Goal: Communication & Community: Share content

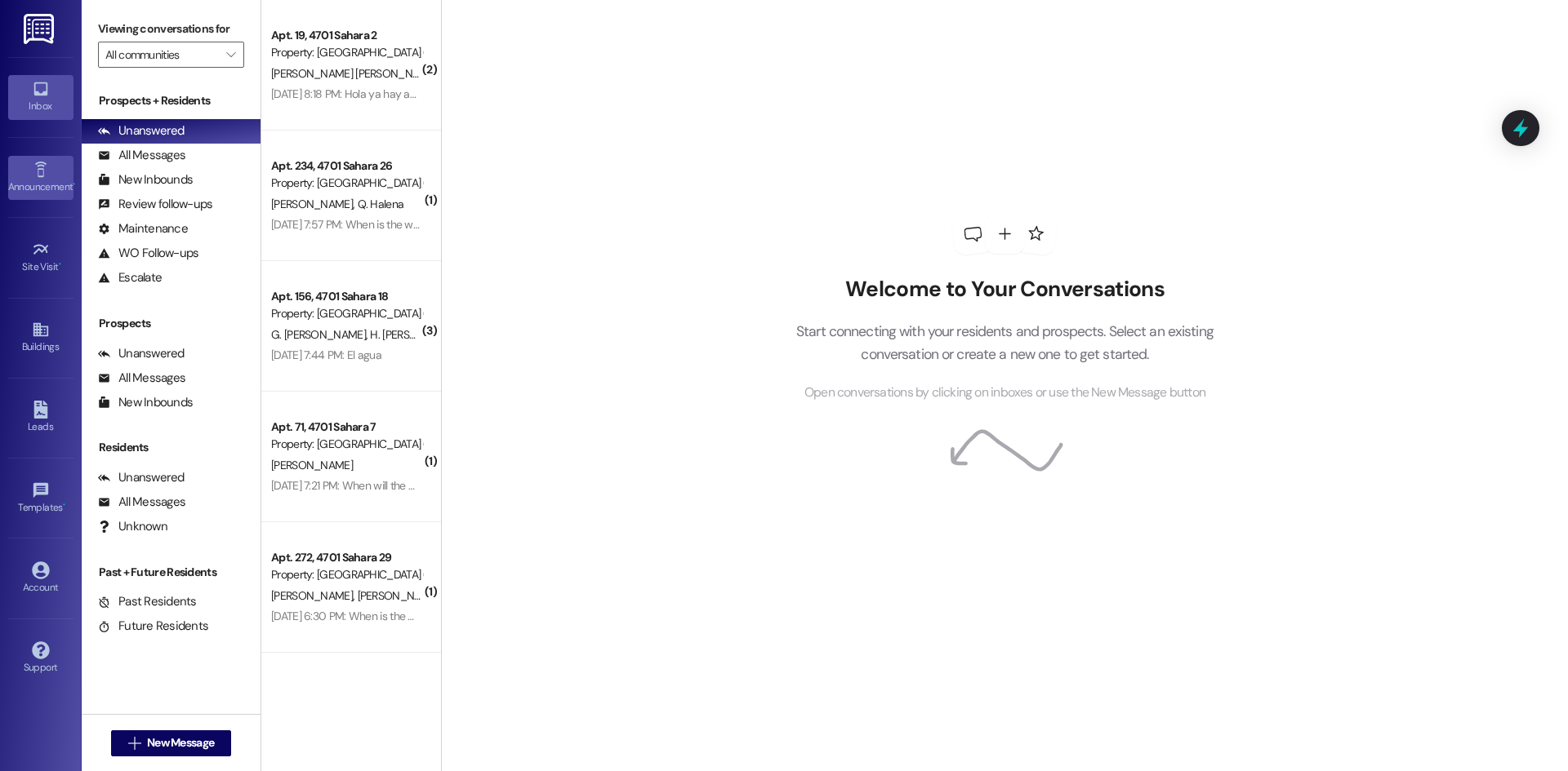
click at [53, 184] on div "Announcement •" at bounding box center [40, 186] width 81 height 17
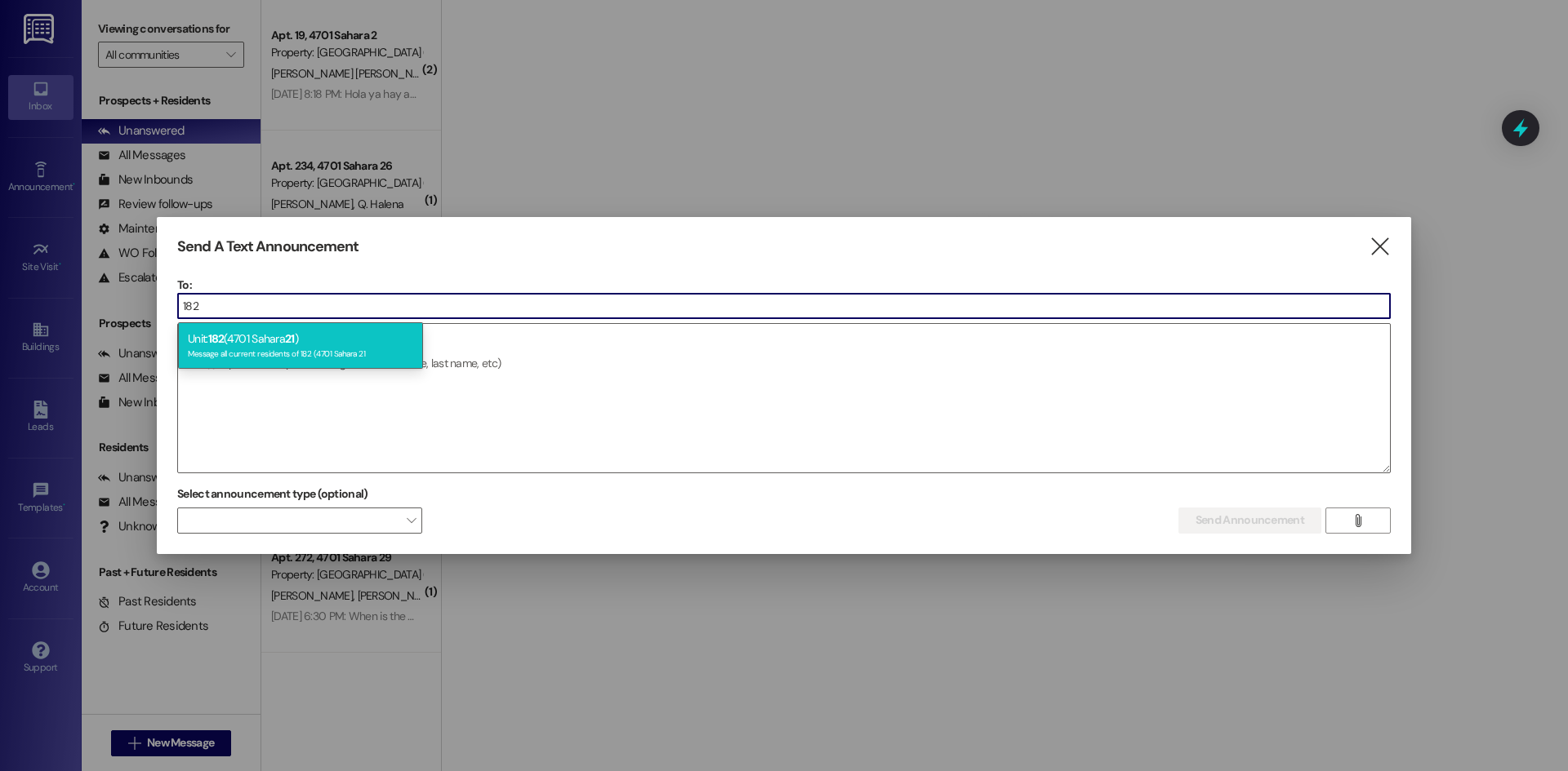
type input "182"
click at [299, 355] on div "Message all current residents of 182 (4701 Sahara 21" at bounding box center [300, 353] width 225 height 14
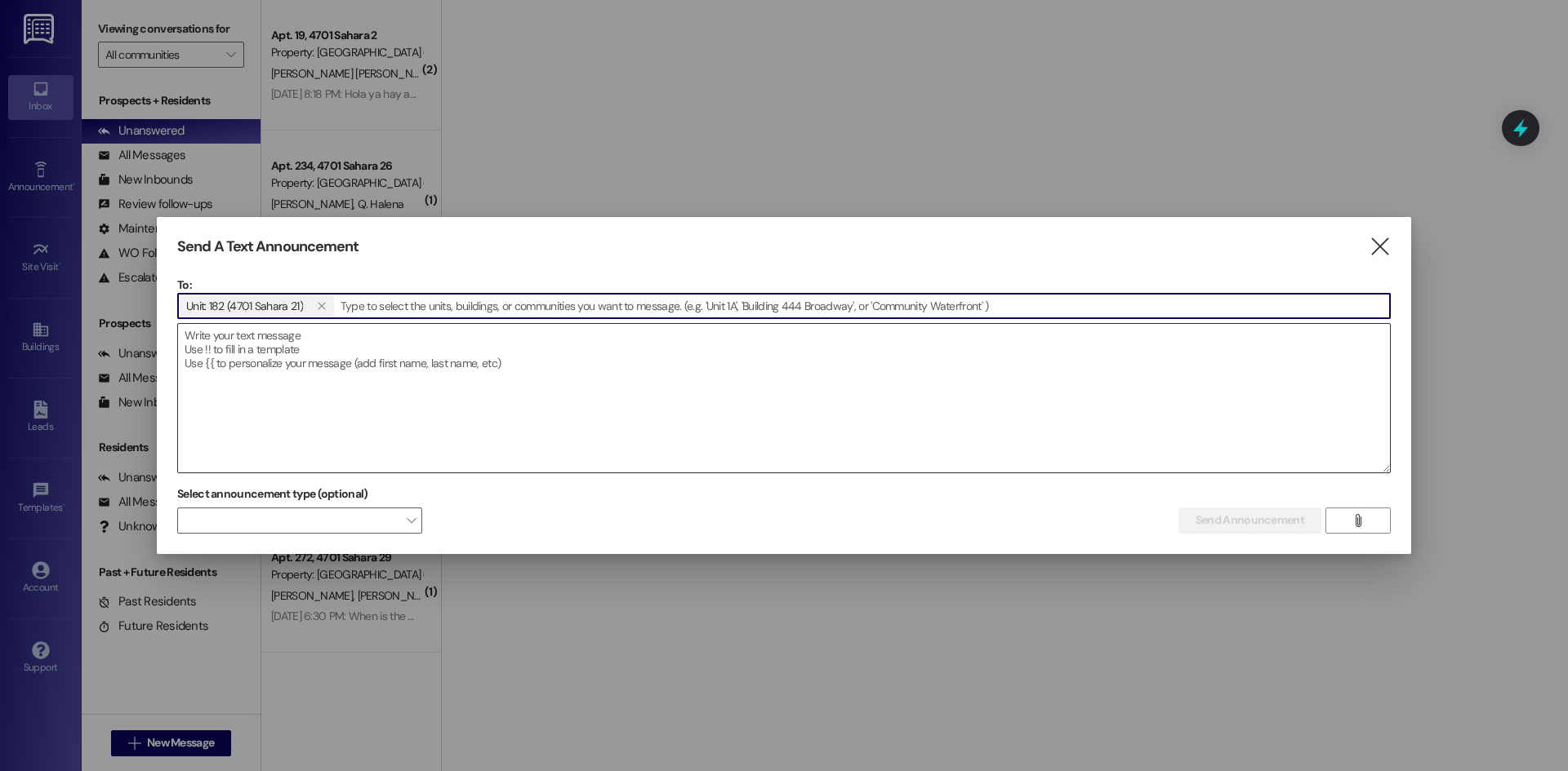
click at [200, 340] on textarea at bounding box center [784, 398] width 1212 height 149
click at [190, 338] on textarea at bounding box center [784, 398] width 1212 height 149
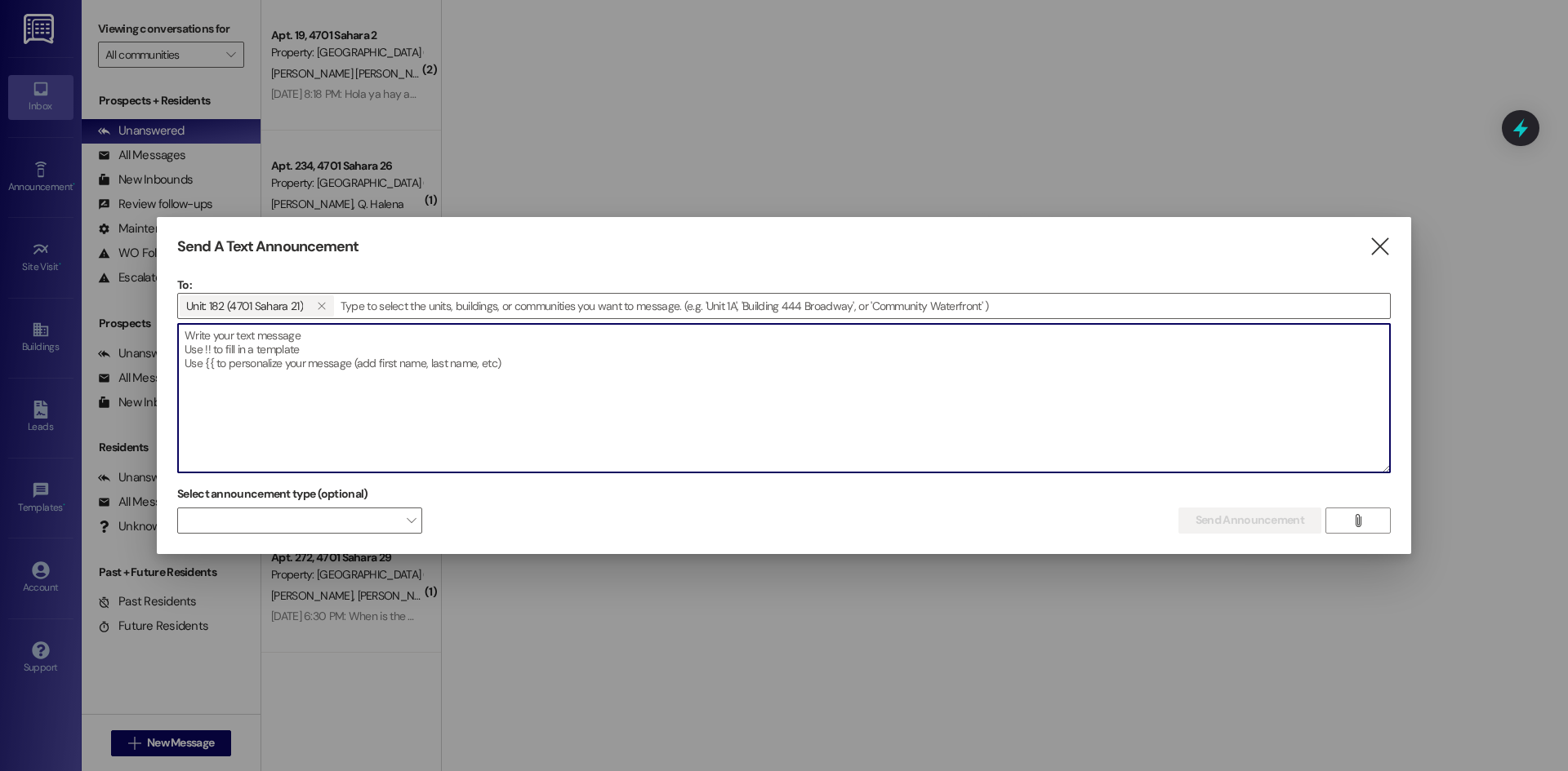
paste textarea "Lore Ipsumdolo Si amet cons adipisc elits doe temp. In utl etdolore mag al enim…"
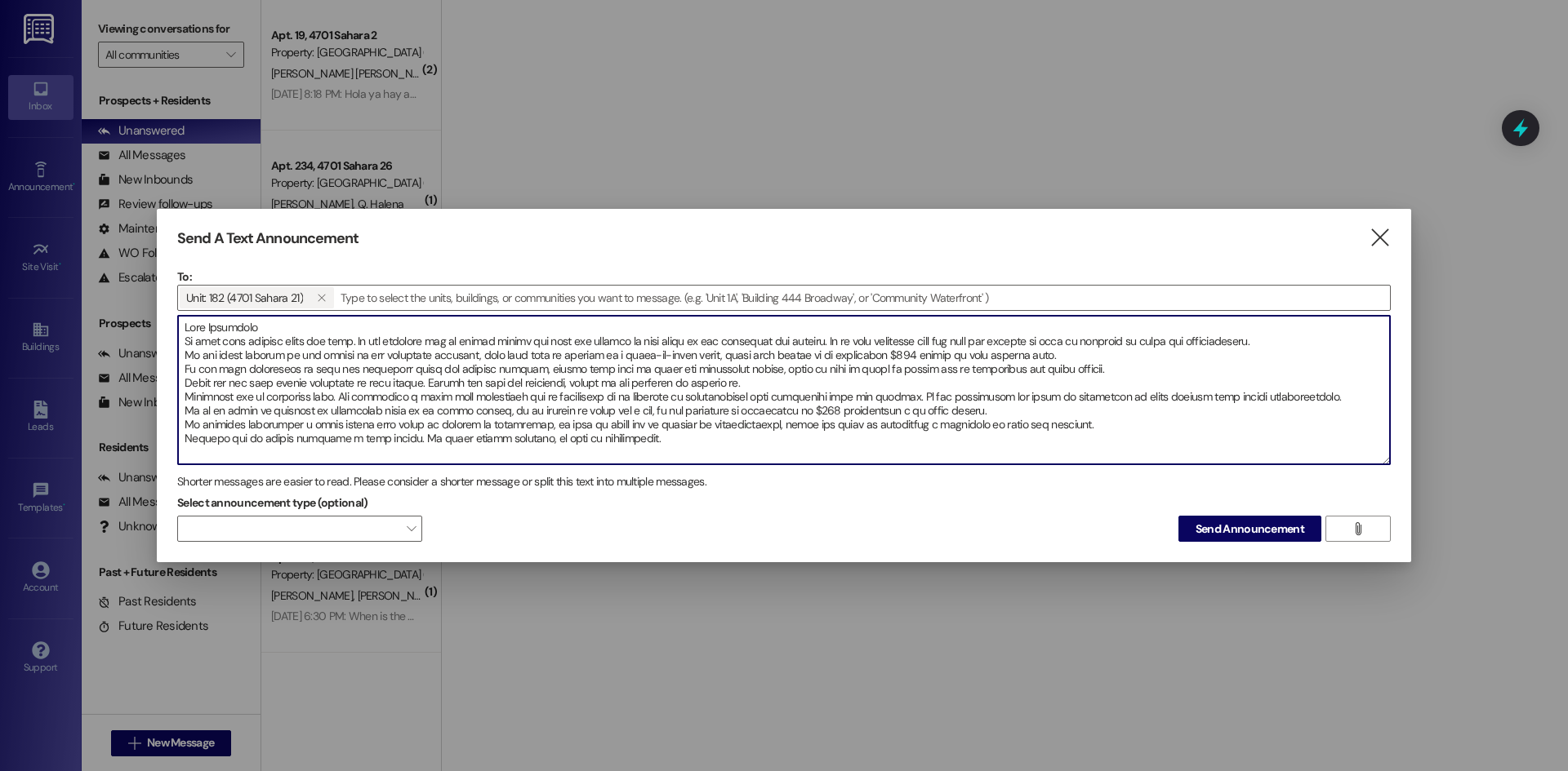
click at [186, 323] on textarea at bounding box center [784, 390] width 1212 height 149
click at [263, 326] on textarea at bounding box center [784, 390] width 1212 height 149
click at [186, 326] on textarea at bounding box center [784, 390] width 1212 height 149
drag, startPoint x: 256, startPoint y: 327, endPoint x: 180, endPoint y: 321, distance: 76.2
click at [180, 321] on textarea at bounding box center [784, 390] width 1212 height 149
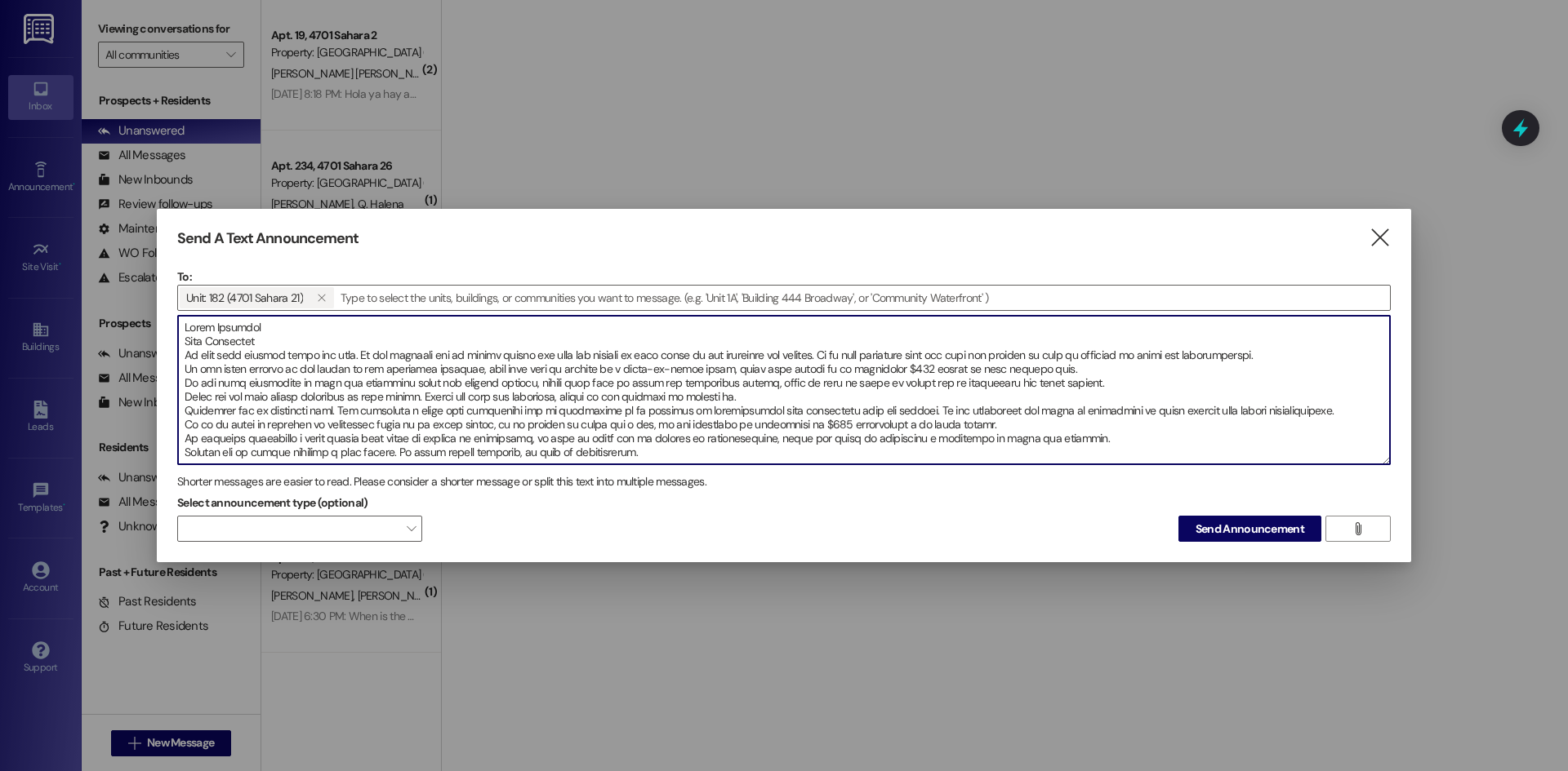
click at [186, 338] on textarea at bounding box center [784, 390] width 1212 height 149
click at [214, 326] on textarea at bounding box center [784, 390] width 1212 height 149
click at [214, 325] on textarea at bounding box center [784, 390] width 1212 height 149
drag, startPoint x: 214, startPoint y: 325, endPoint x: 179, endPoint y: 335, distance: 36.4
click at [179, 333] on textarea at bounding box center [784, 390] width 1212 height 149
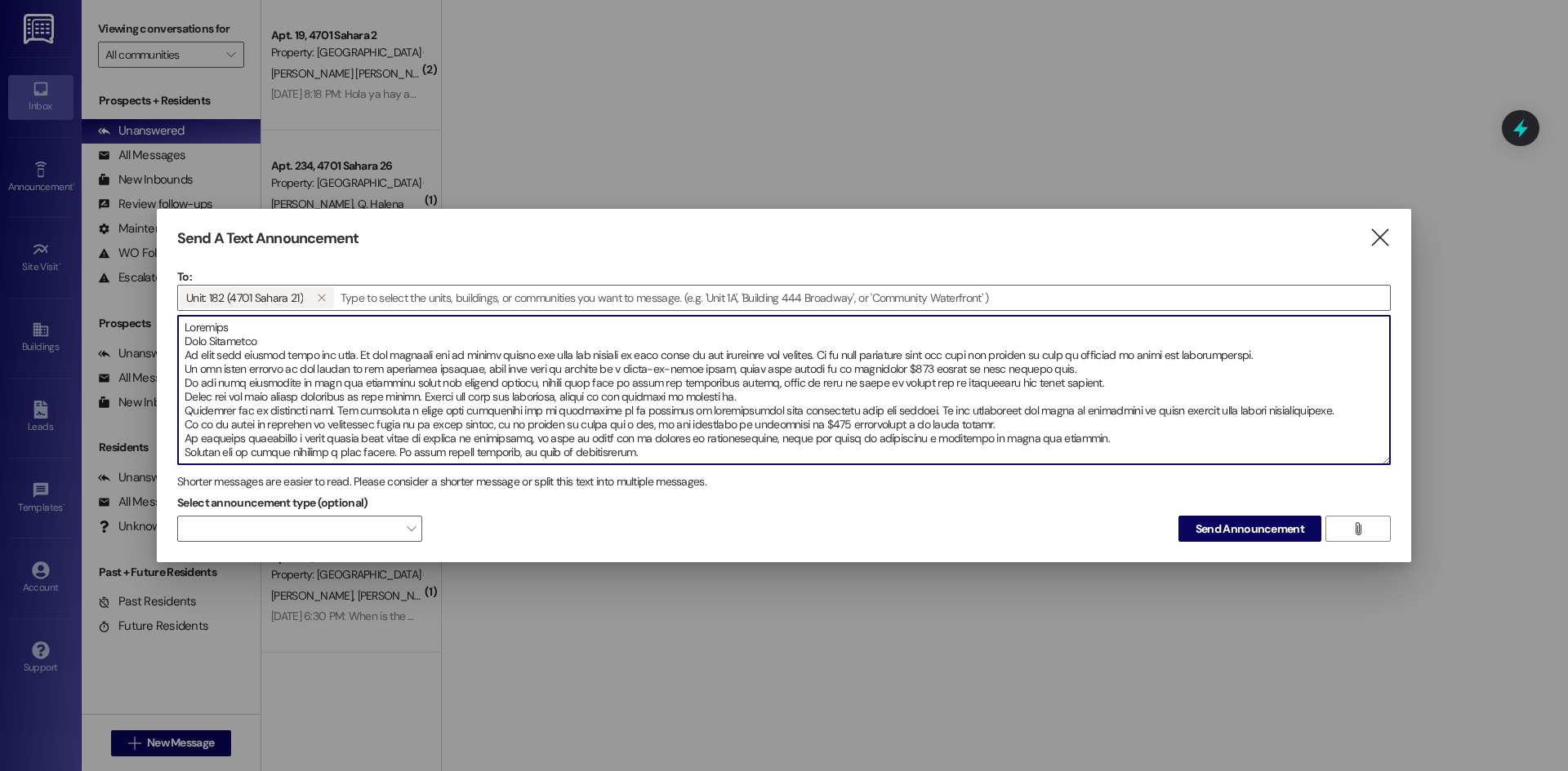
drag, startPoint x: 238, startPoint y: 323, endPoint x: 249, endPoint y: 331, distance: 13.6
click at [240, 323] on textarea at bounding box center [784, 390] width 1212 height 149
drag, startPoint x: 277, startPoint y: 328, endPoint x: 186, endPoint y: 325, distance: 91.0
click at [186, 325] on textarea at bounding box center [784, 390] width 1212 height 149
type textarea "Loremips Dolors am Cons Adipiscin El sedd eius tempori utlab etd magn. Al eni a…"
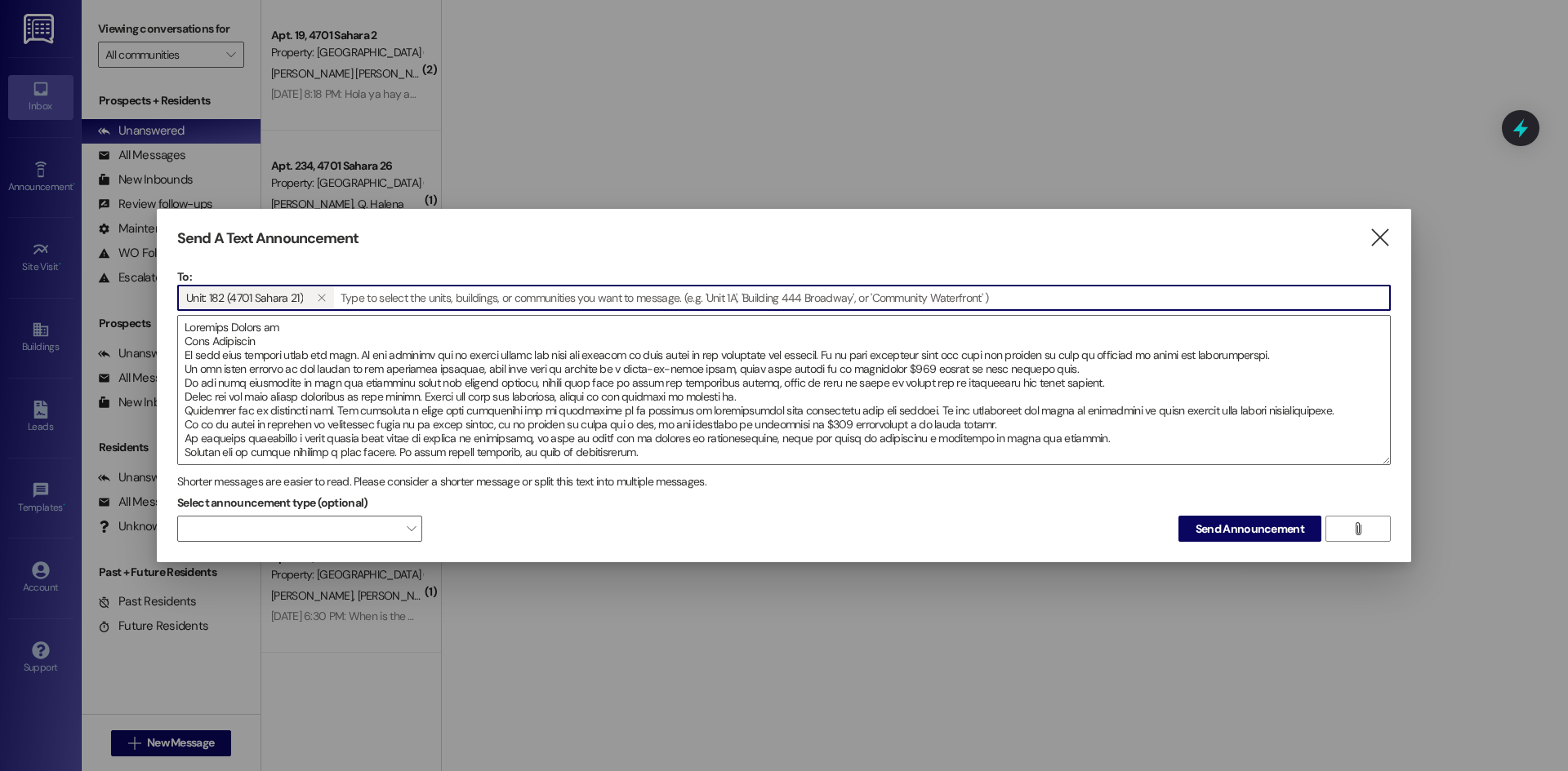
click at [358, 298] on input at bounding box center [862, 298] width 1054 height 25
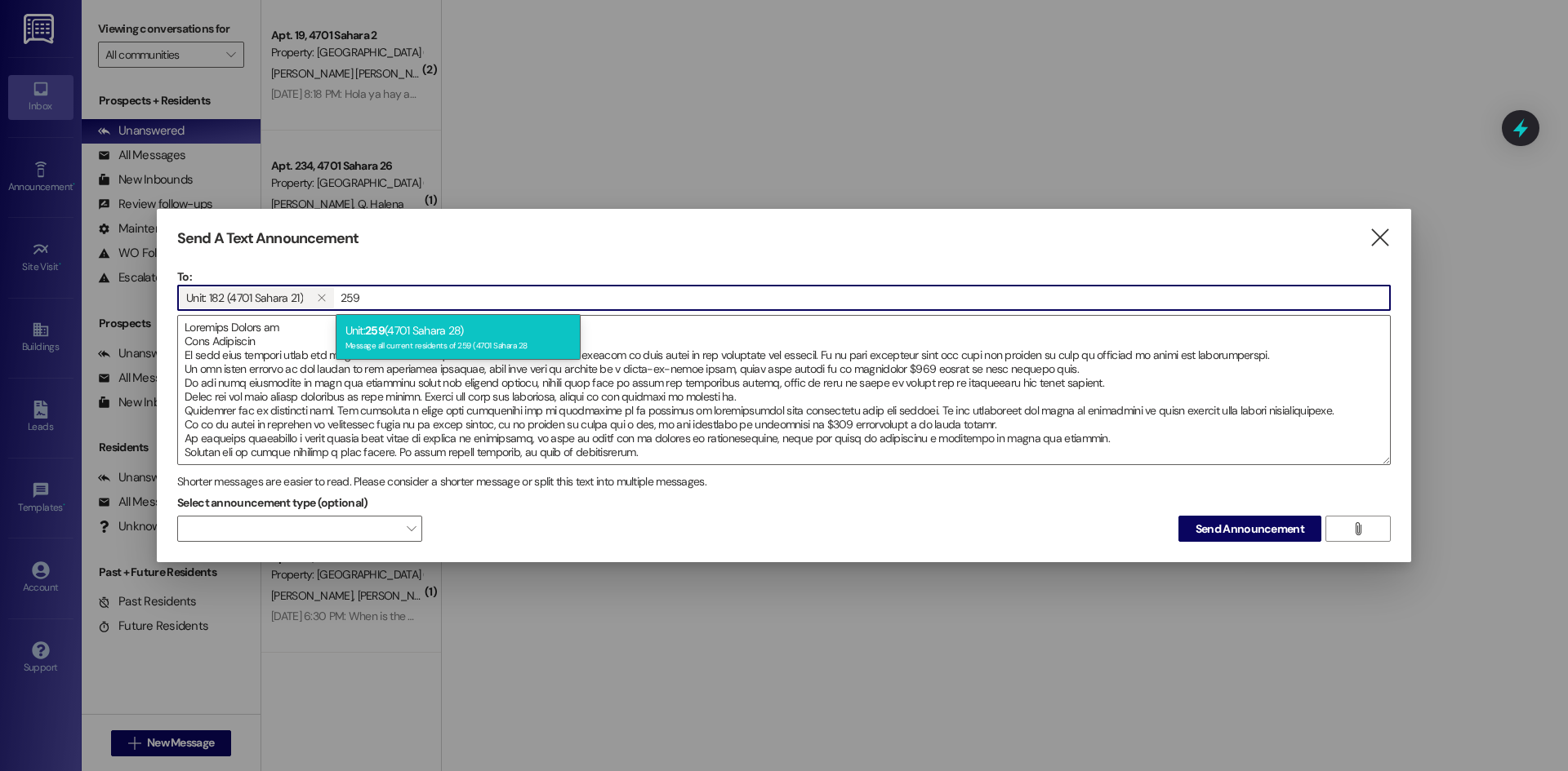
type input "259"
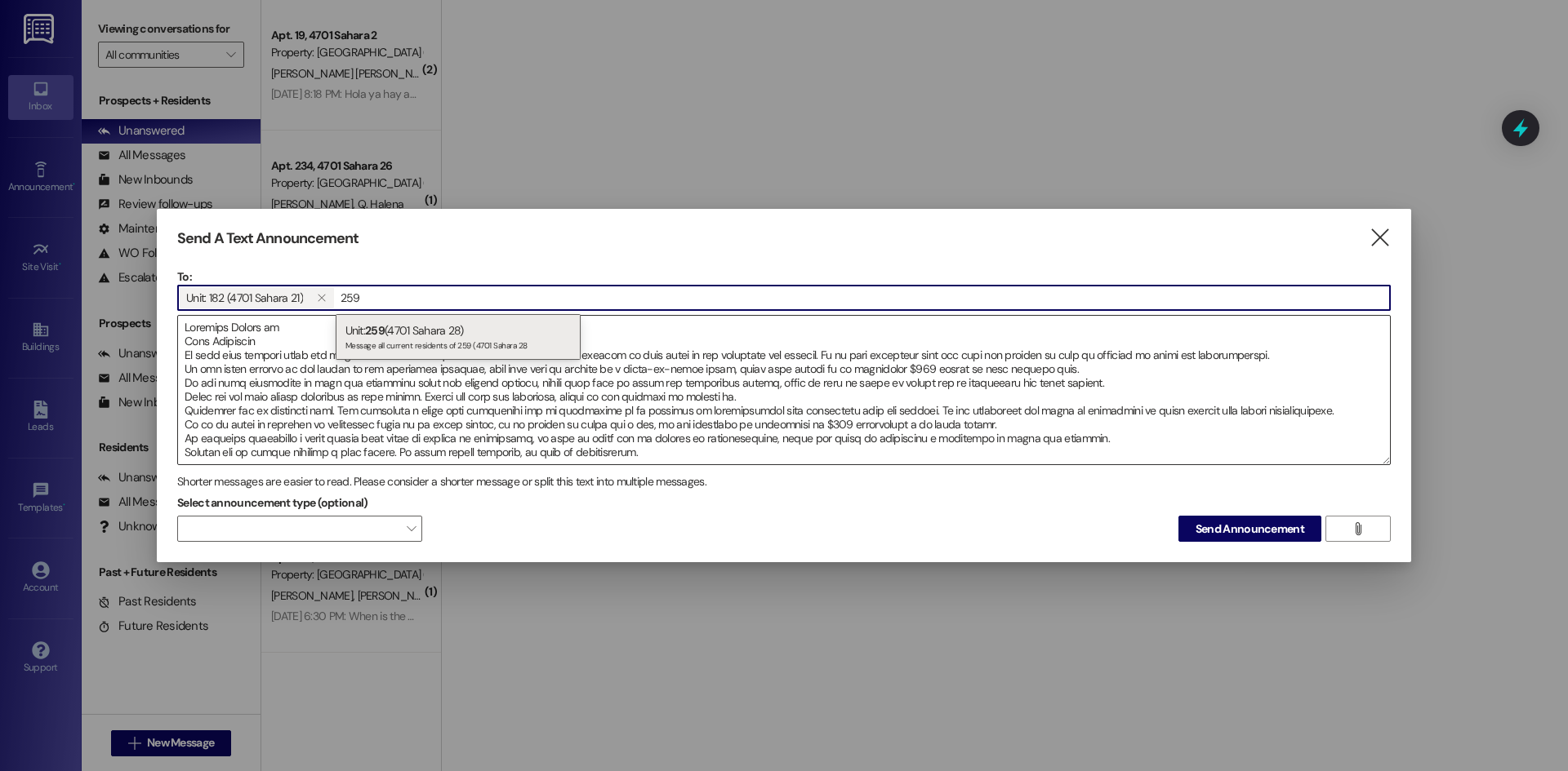
drag, startPoint x: 392, startPoint y: 322, endPoint x: 394, endPoint y: 338, distance: 16.1
click at [391, 322] on div "Unit: 259 (4701 Sahara 28) Message all current residents of 259 (4701 [GEOGRAPH…" at bounding box center [458, 337] width 245 height 46
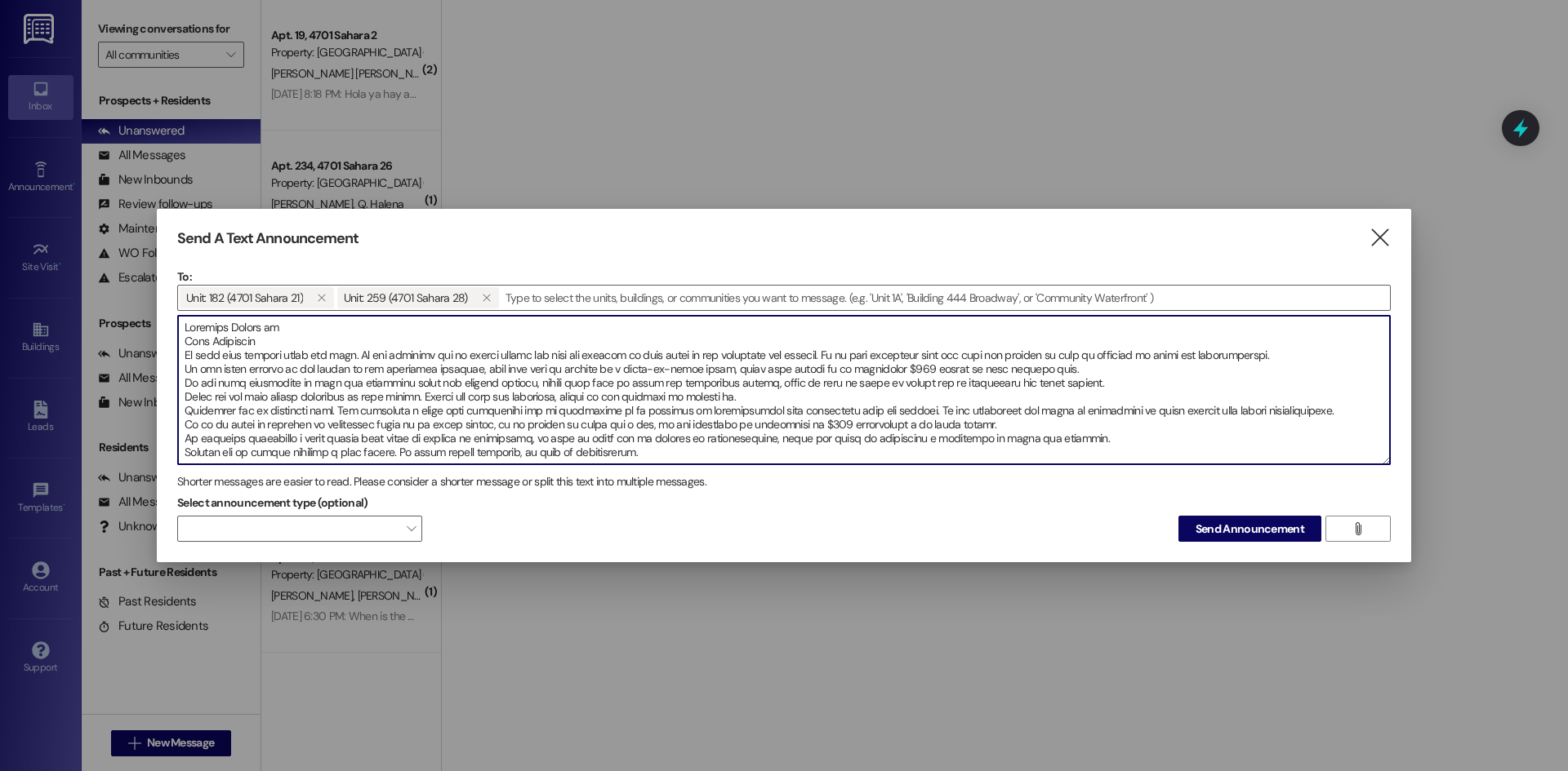
scroll to position [14, 0]
drag, startPoint x: 183, startPoint y: 329, endPoint x: 819, endPoint y: 500, distance: 658.6
click at [830, 502] on div "To: Unit: 182 (4701 Sahara 21)  Unit: 259 (4701 Sahara 28)   Drop image file…" at bounding box center [784, 405] width 1213 height 274
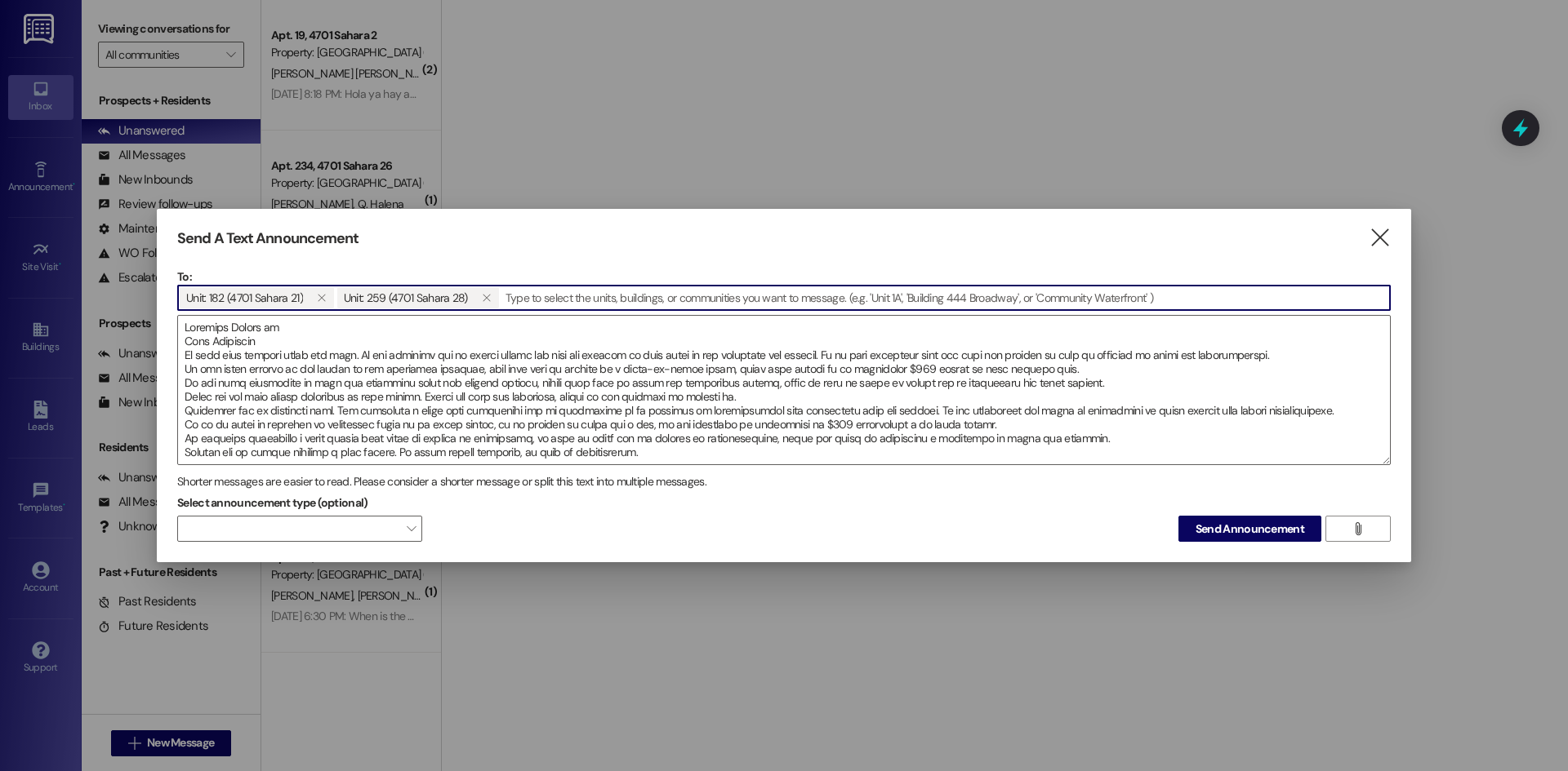
click at [531, 298] on input at bounding box center [946, 298] width 889 height 25
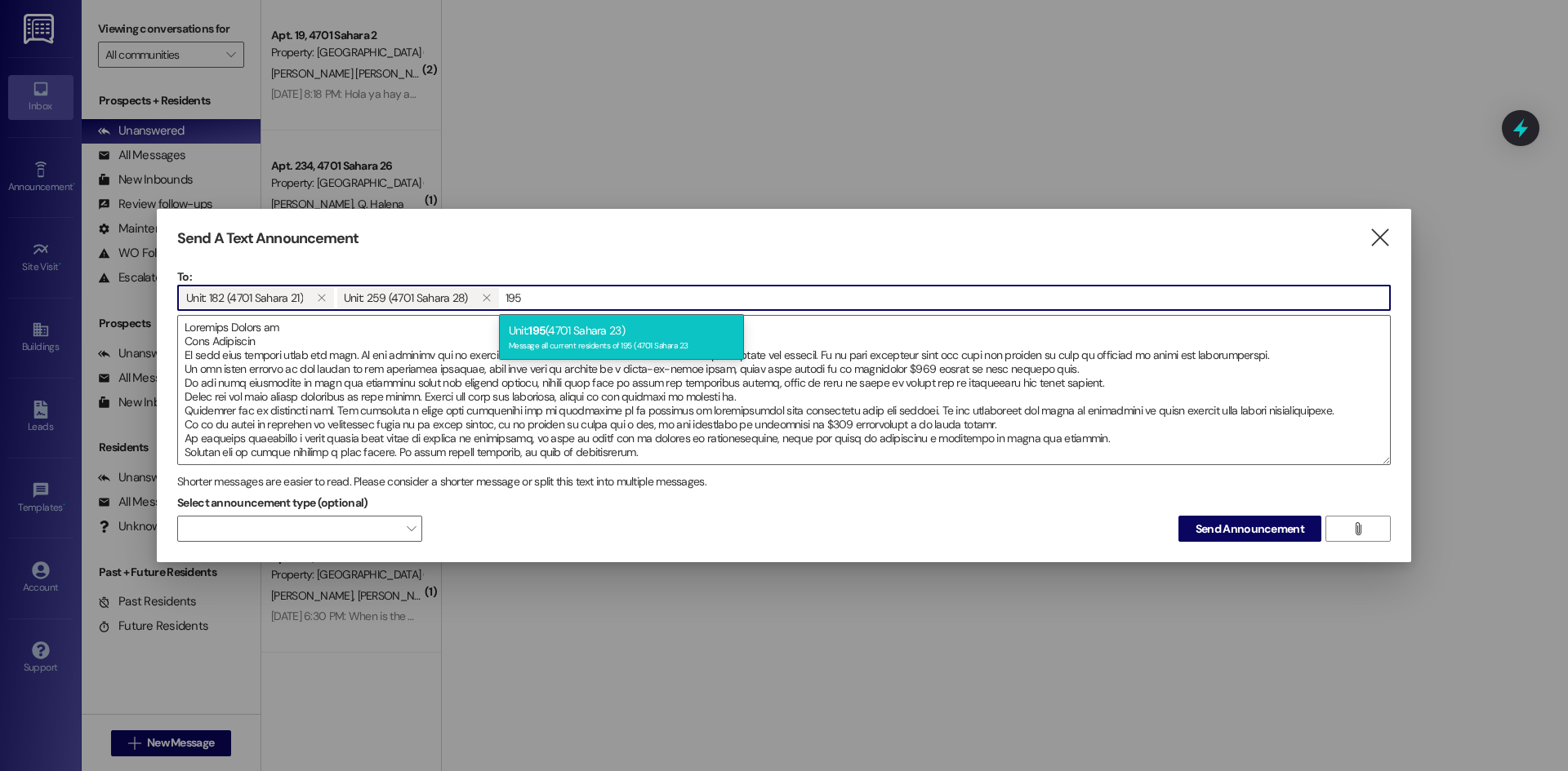
type input "195"
click at [590, 333] on div "Unit: 195 (4701 Sahara 23) Message all current residents of 195 (4701 [GEOGRAPH…" at bounding box center [622, 337] width 245 height 46
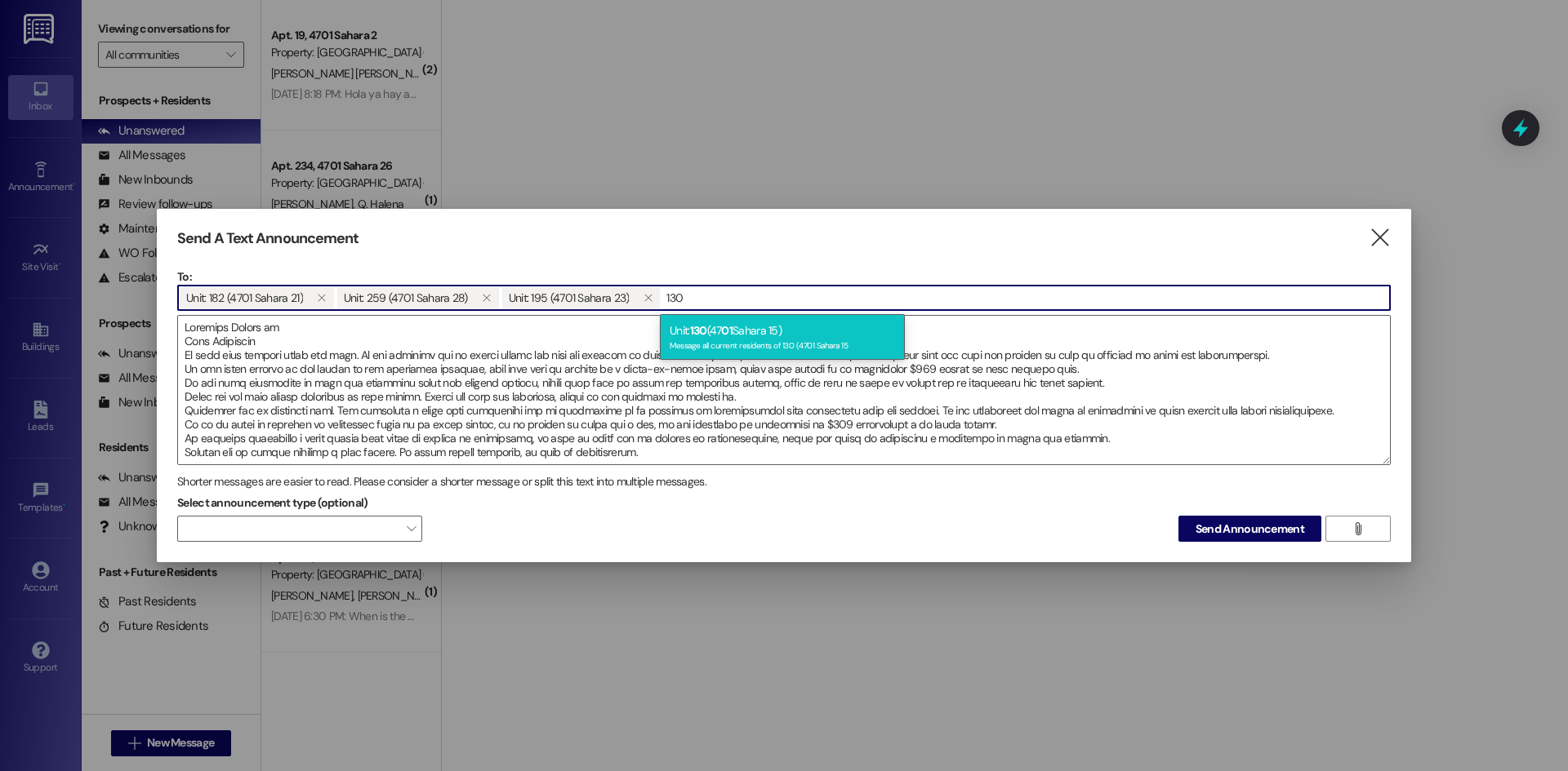
type input "130"
click at [686, 340] on div "Message all current residents of 130 (4701 Sahara 15" at bounding box center [782, 344] width 225 height 14
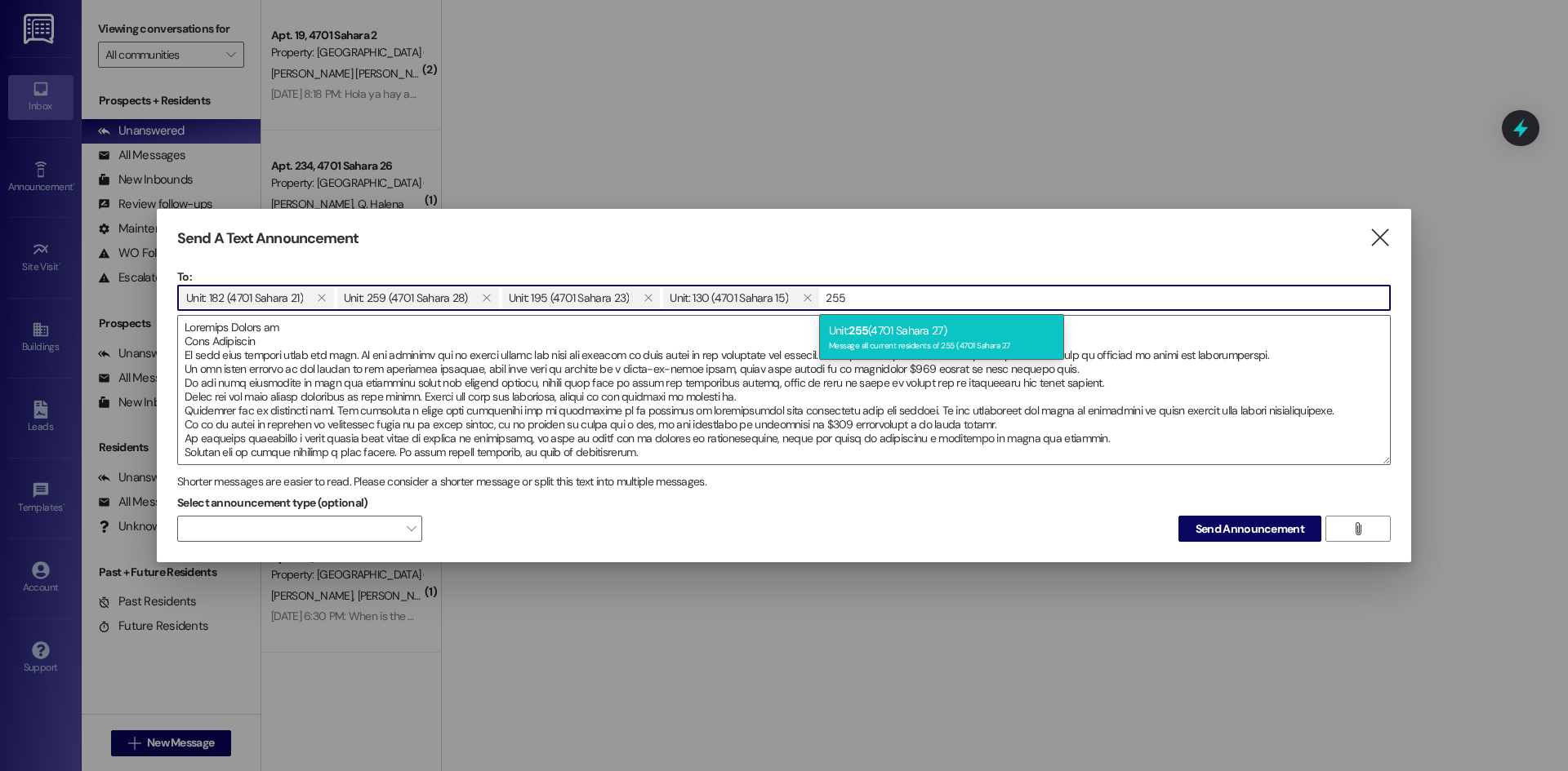
type input "255"
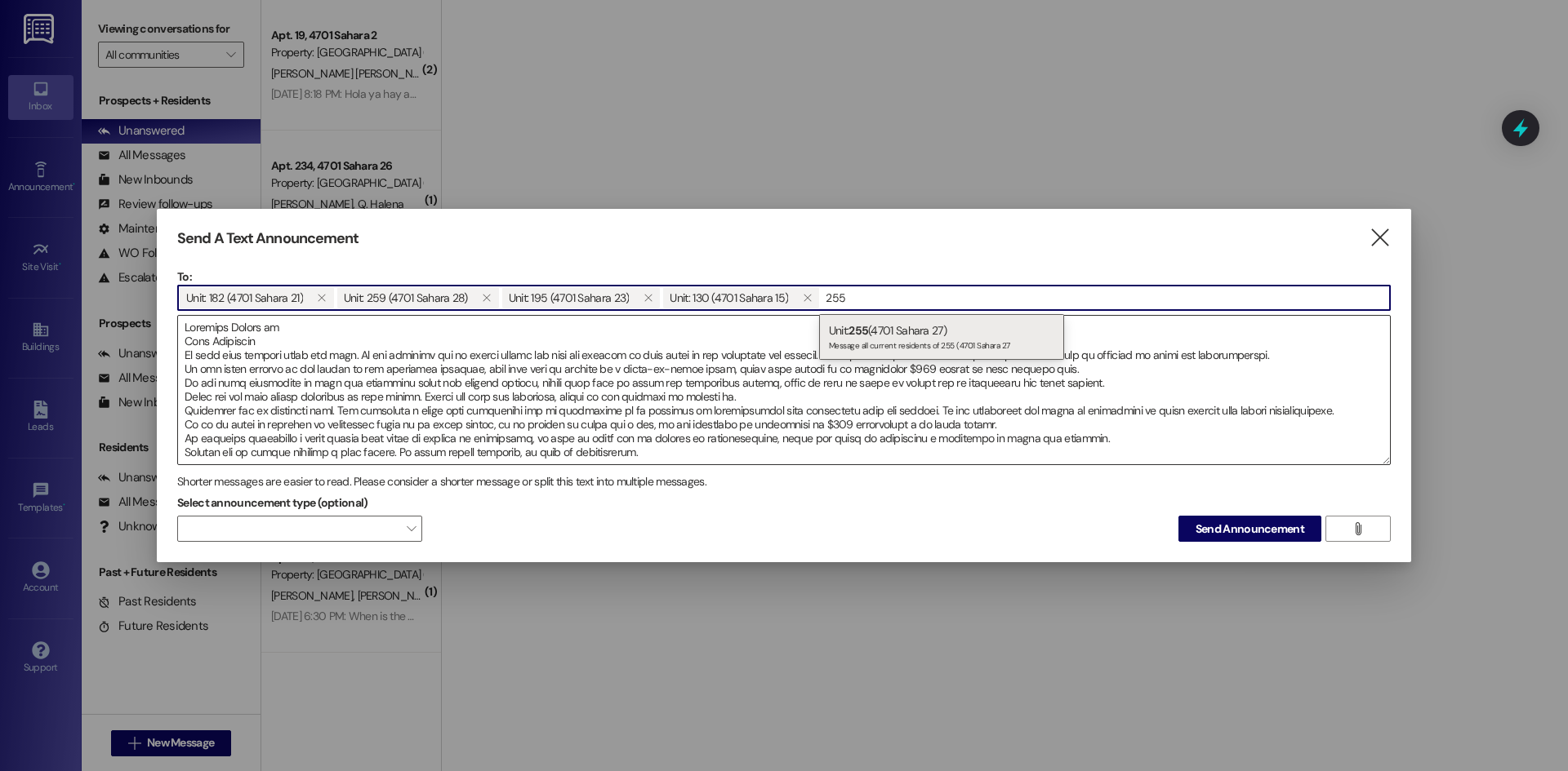
click at [859, 334] on span "255" at bounding box center [858, 330] width 19 height 15
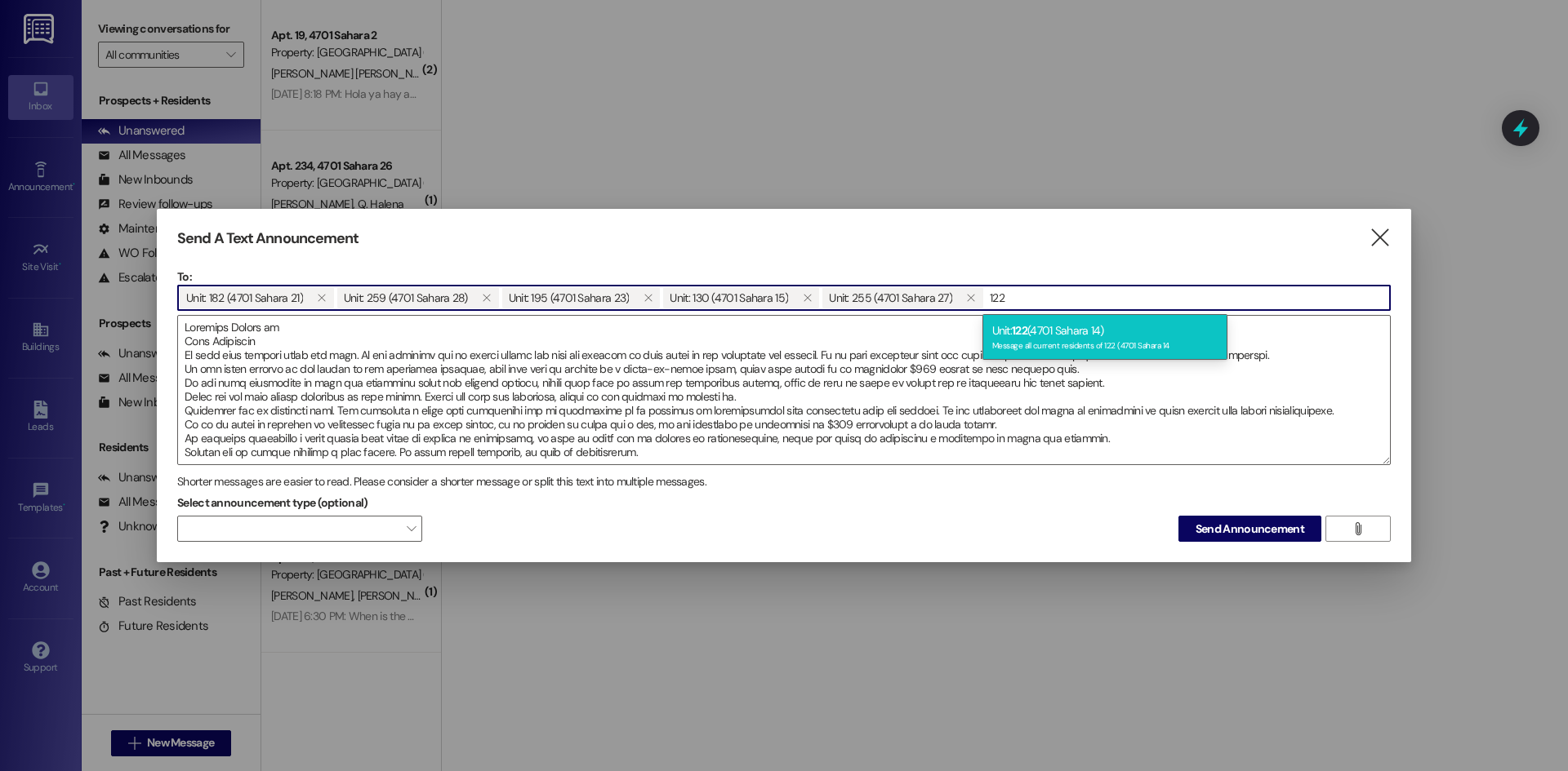
type input "122"
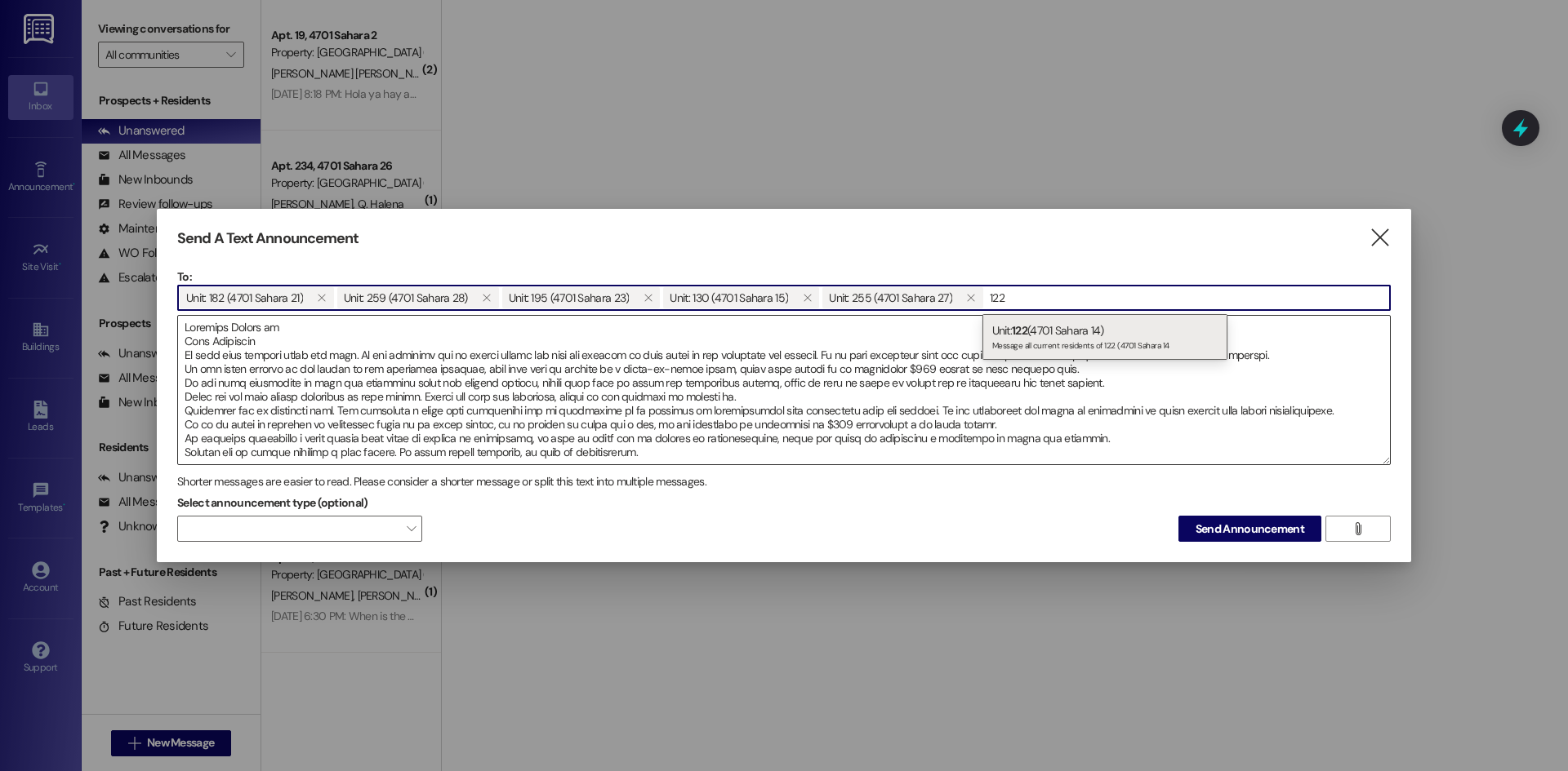
click at [1021, 333] on span "122" at bounding box center [1020, 330] width 16 height 15
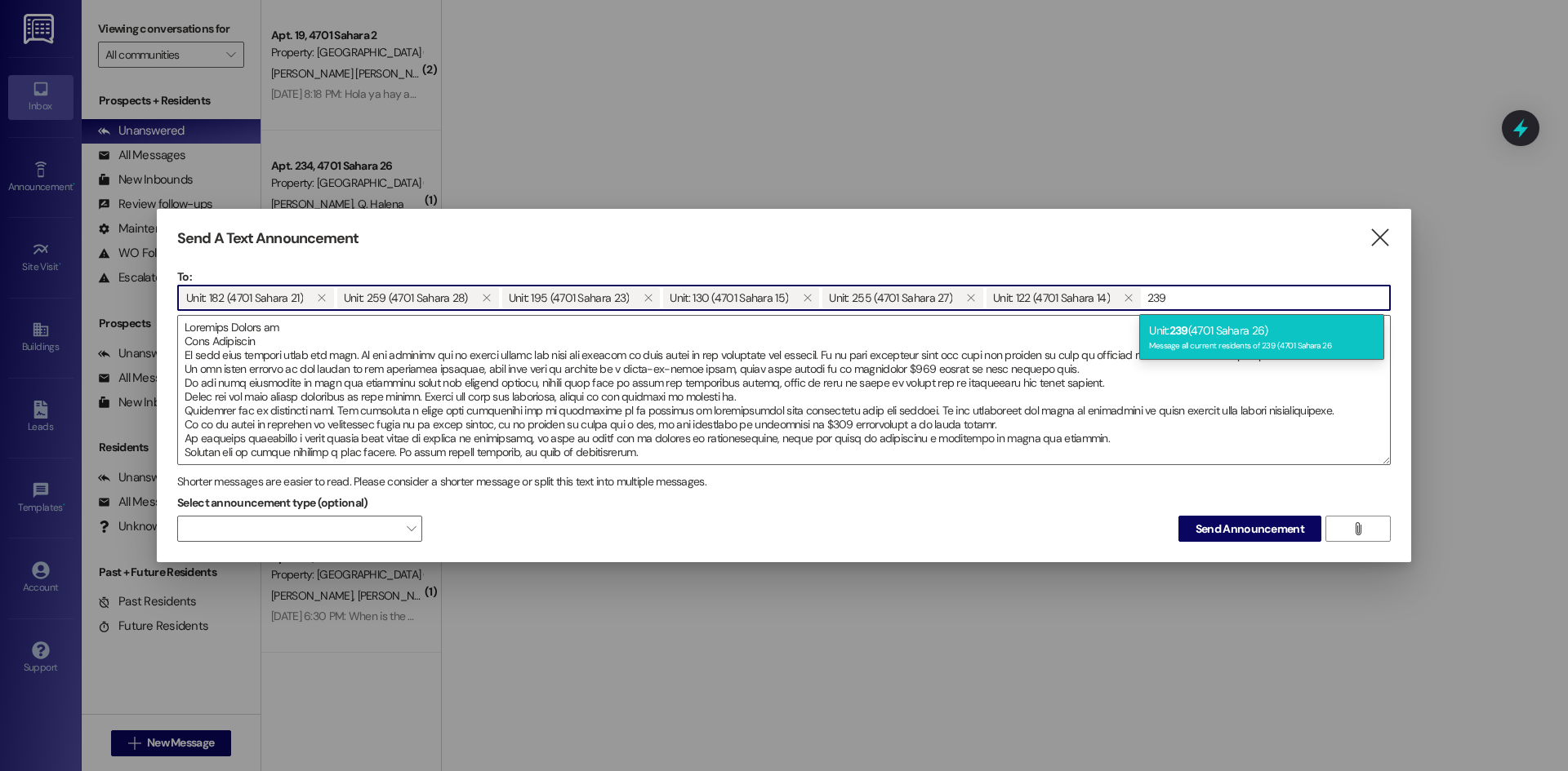
type input "239"
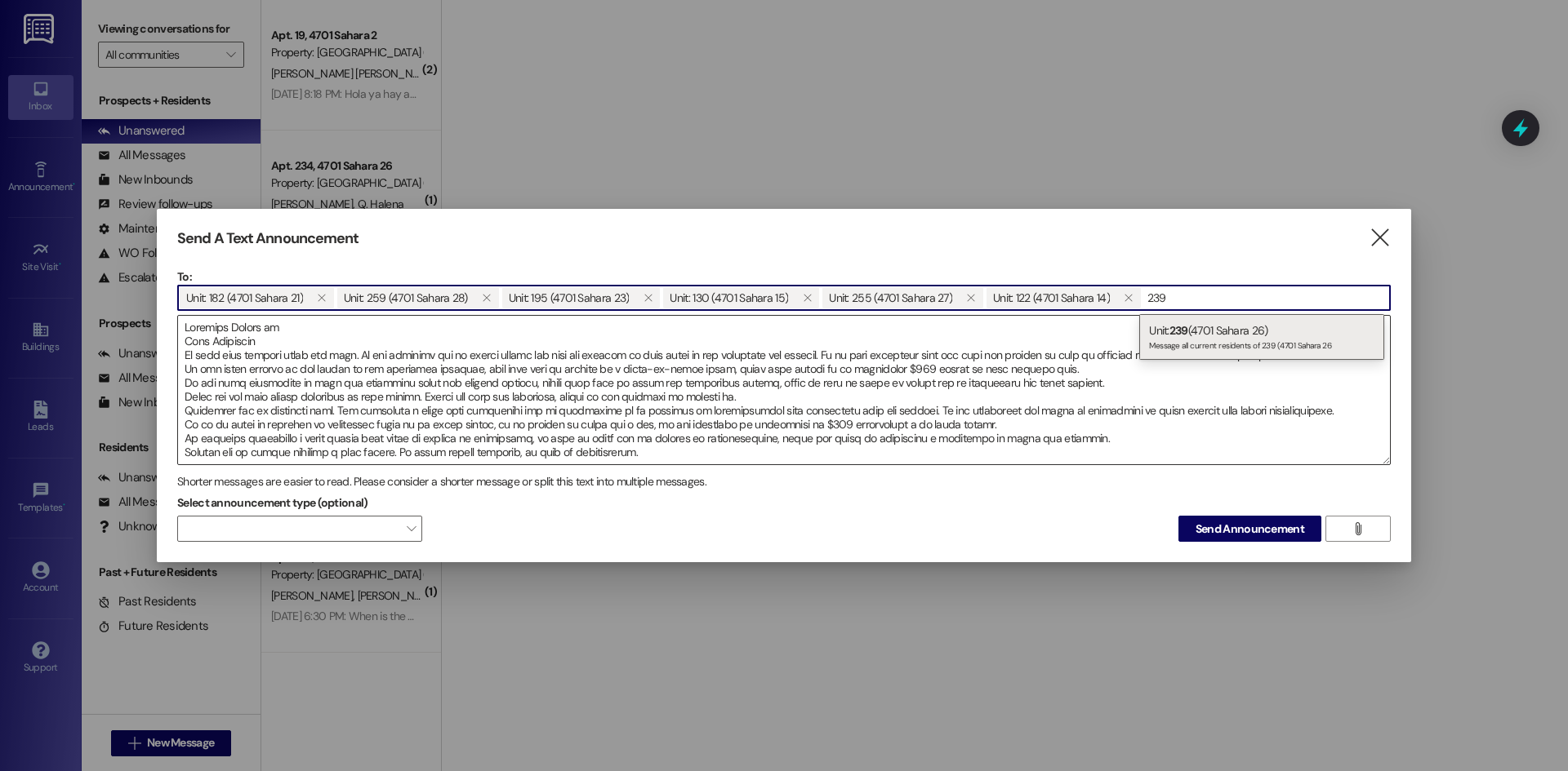
click at [1159, 335] on div "Unit: 239 (4701 Sahara 26) Message all current residents of 239 (4701 Sahara 26" at bounding box center [1262, 337] width 245 height 46
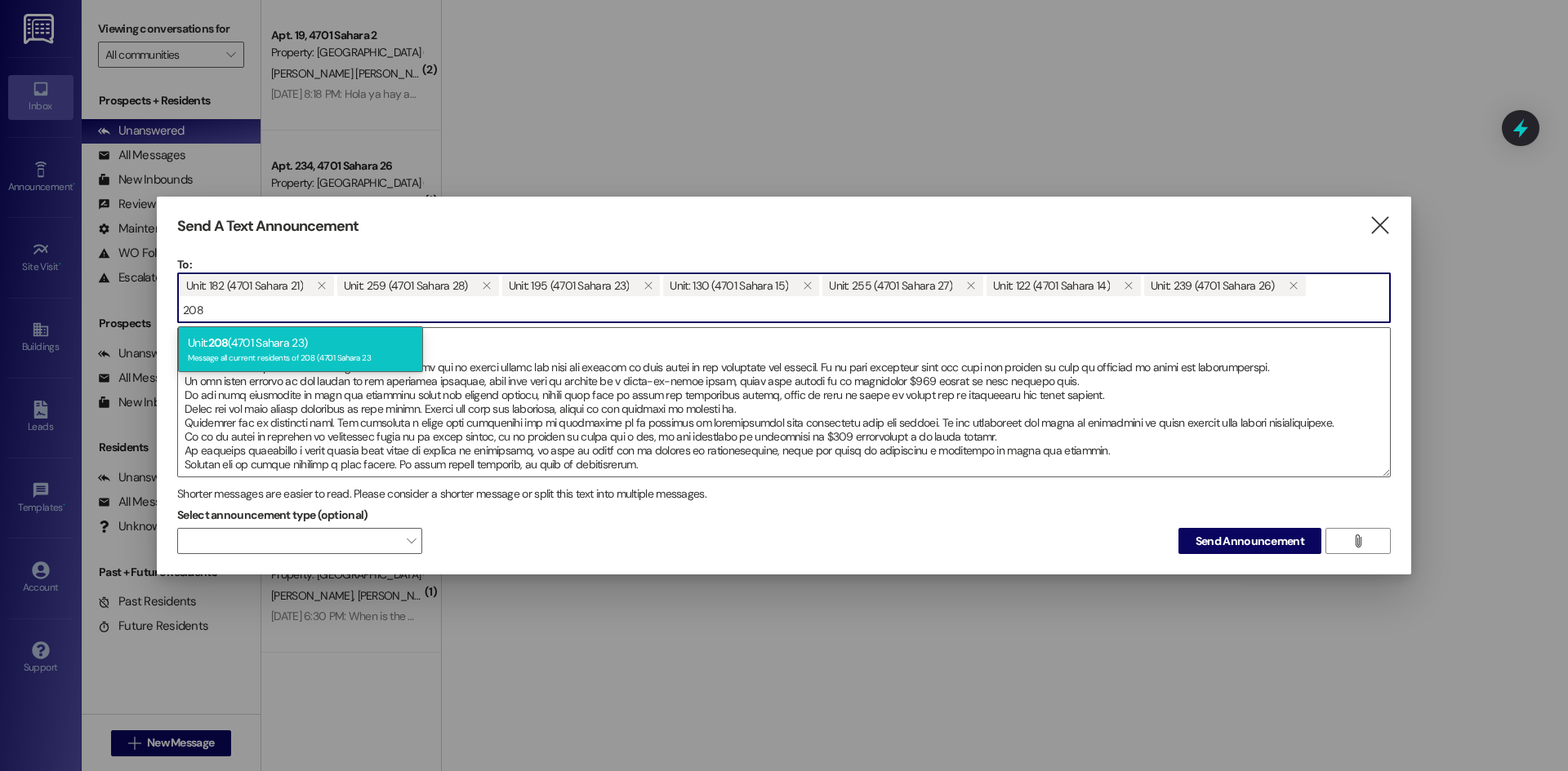
type input "208"
click at [341, 363] on div "Unit: 208 (4701 Sahara 23) Message all current residents of 208 (4701 [GEOGRAPH…" at bounding box center [300, 349] width 245 height 46
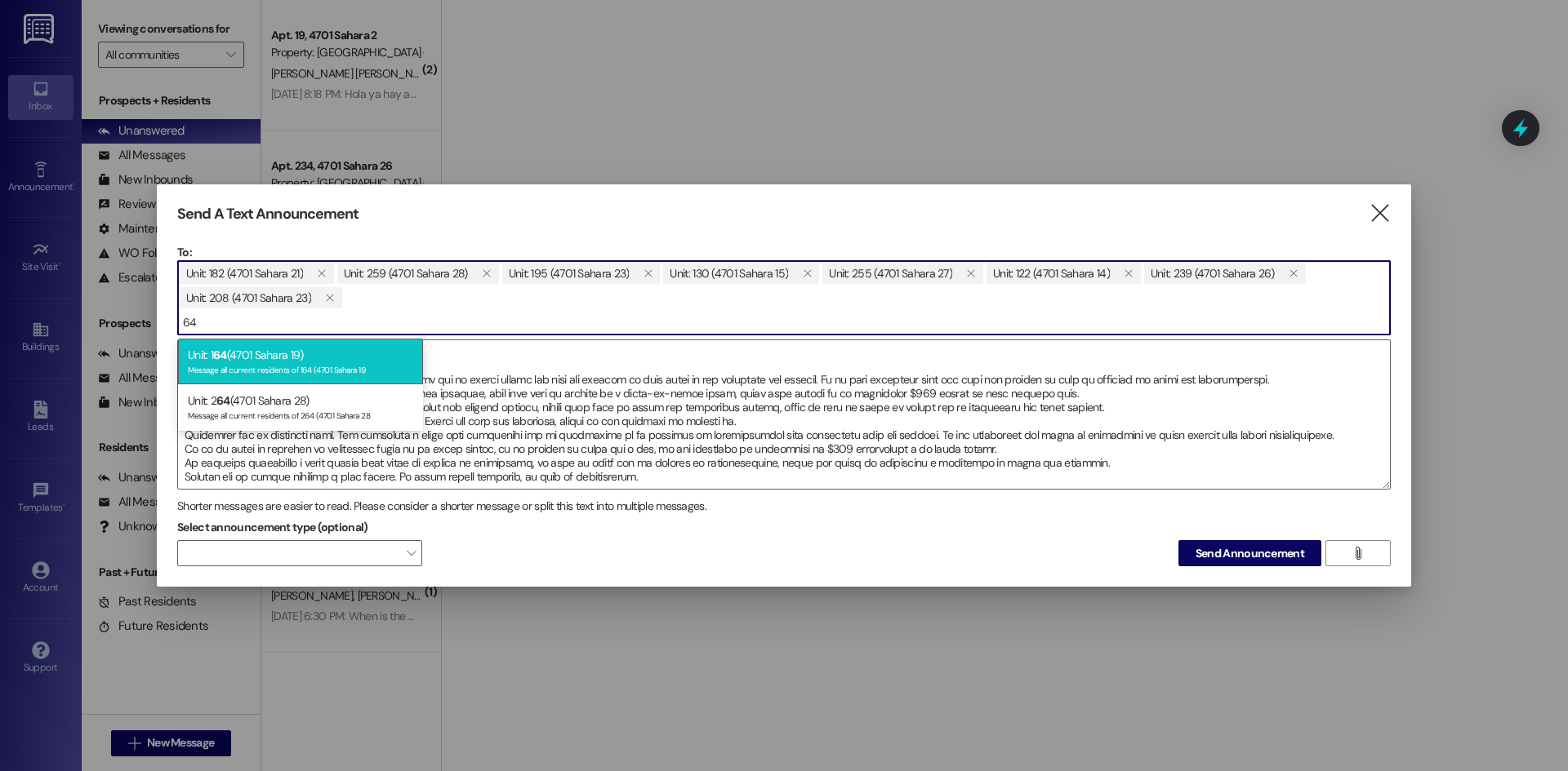
type input "6"
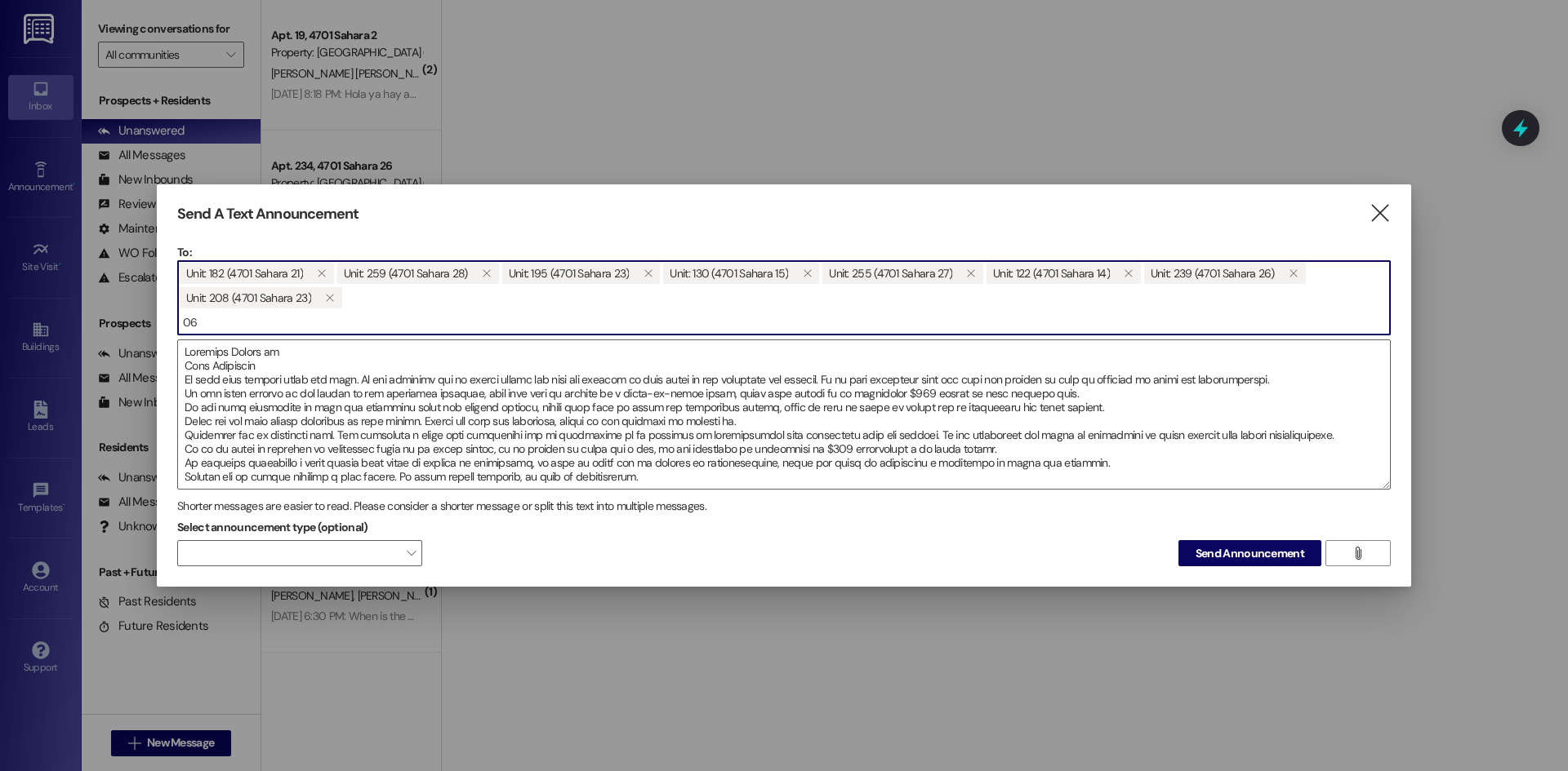
type input "0"
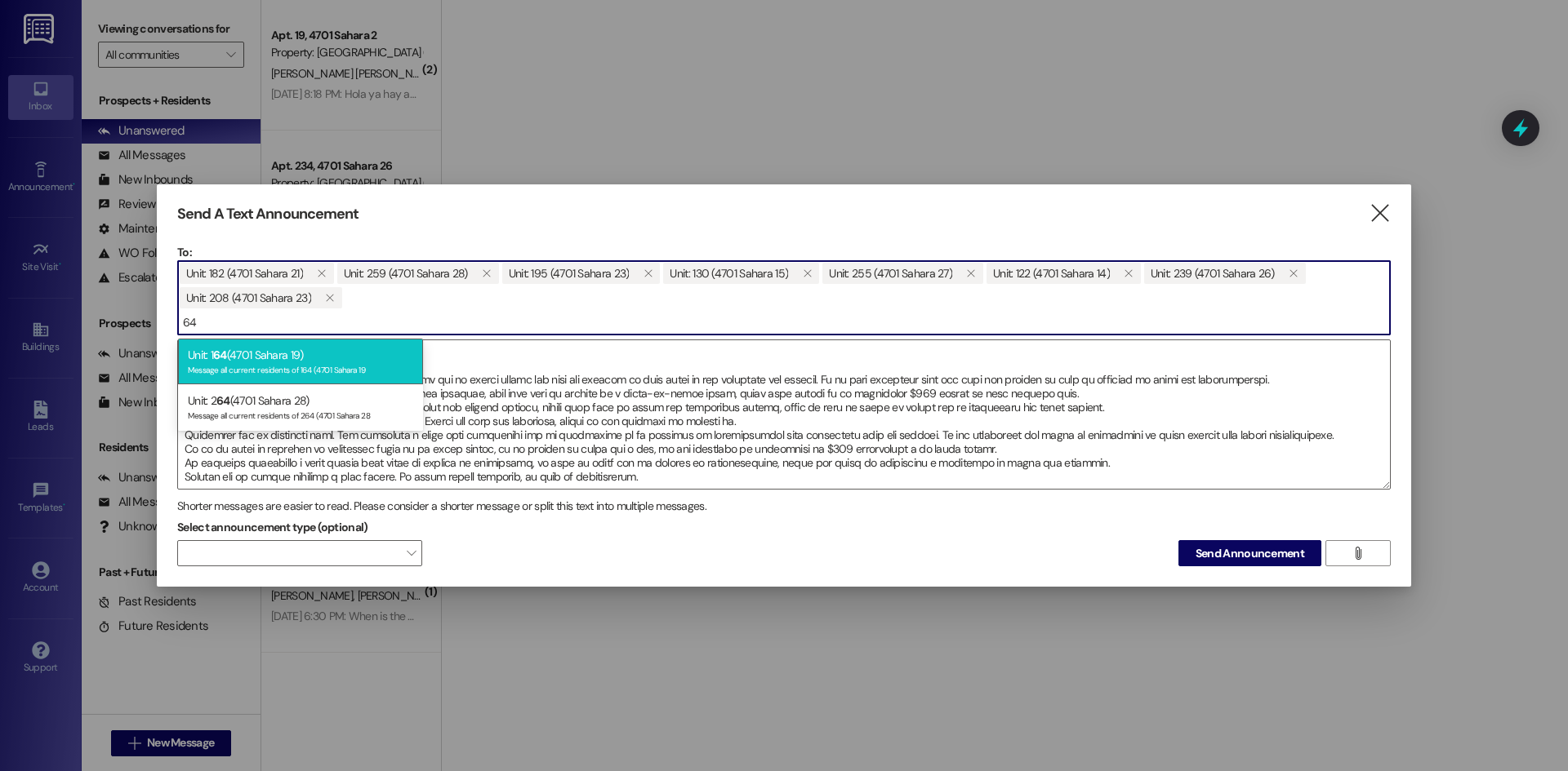
type input "64"
drag, startPoint x: 329, startPoint y: 360, endPoint x: 340, endPoint y: 373, distance: 17.0
click at [328, 360] on div "Unit: 1 64 (4701 Sahara 19) Message all current residents of 164 (4701 Sahara 19" at bounding box center [300, 361] width 245 height 46
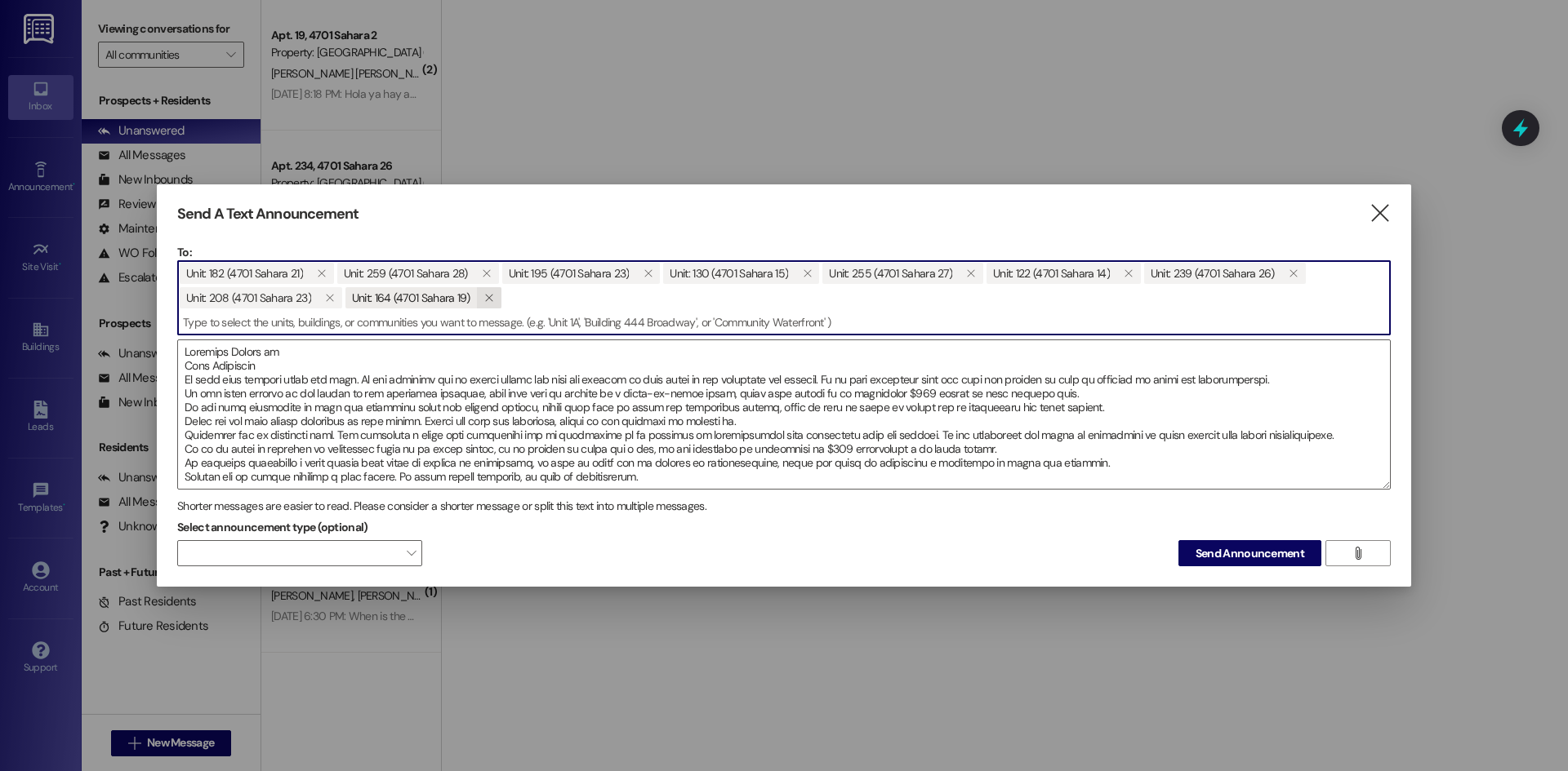
click at [492, 298] on span "" at bounding box center [489, 298] width 16 height 21
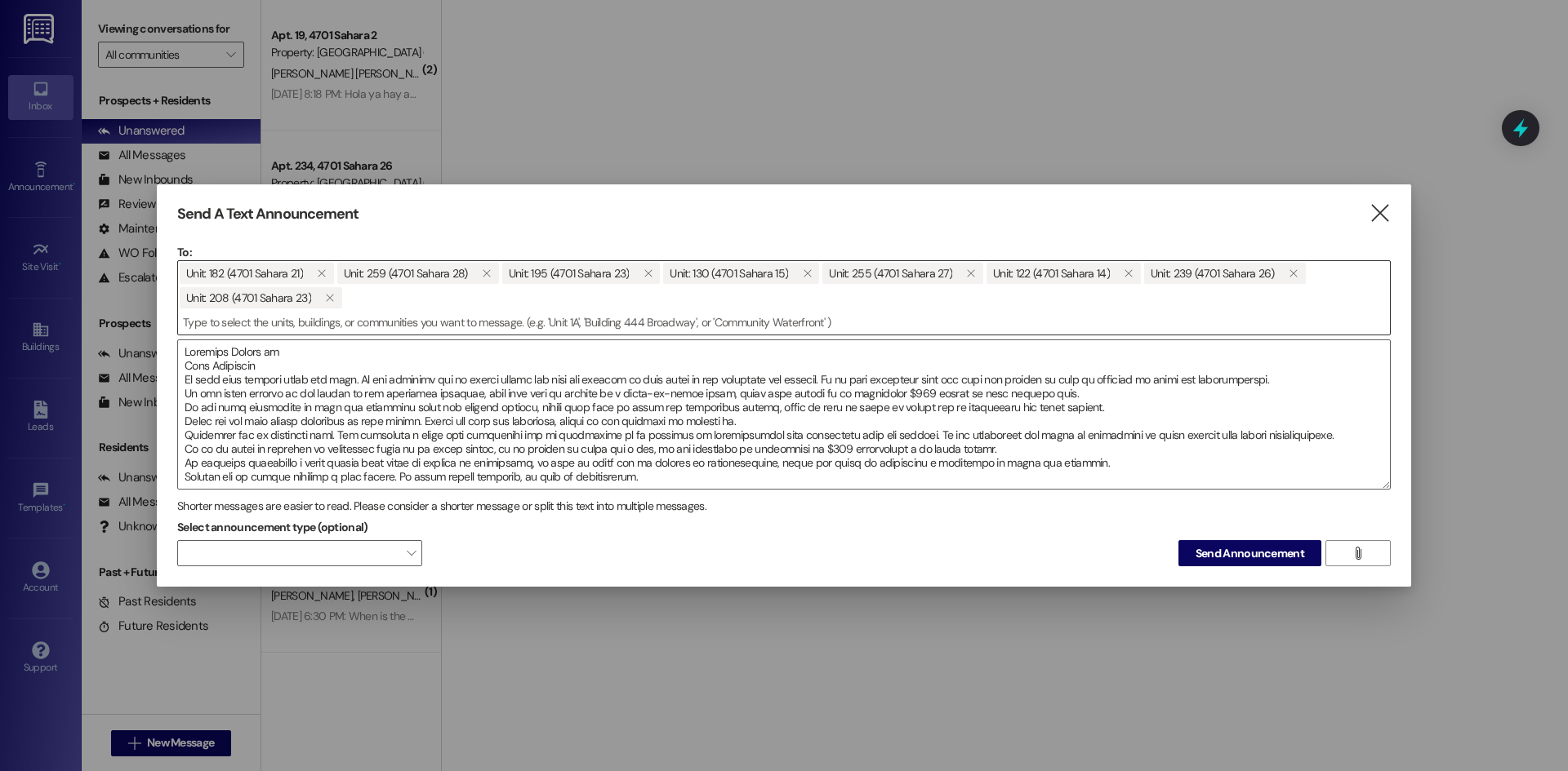
click at [352, 298] on span "Unit: 182 (4701 Sahara 21)  Unit: 259 (4701 Sahara 28)  Unit: 195 (4701 Sahar…" at bounding box center [784, 285] width 1212 height 49
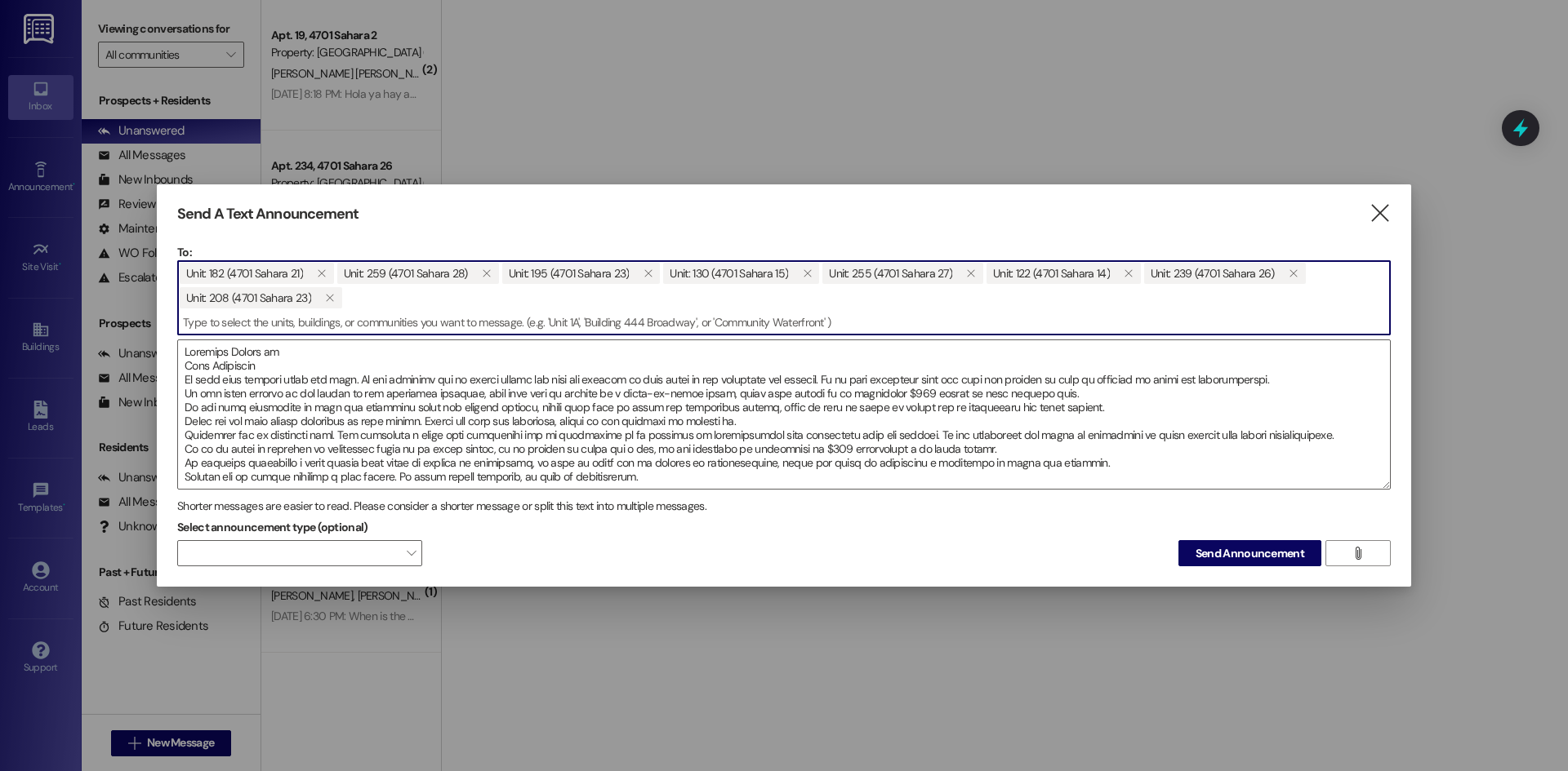
drag, startPoint x: 214, startPoint y: 326, endPoint x: 240, endPoint y: 322, distance: 26.3
click at [214, 326] on input at bounding box center [784, 322] width 1212 height 25
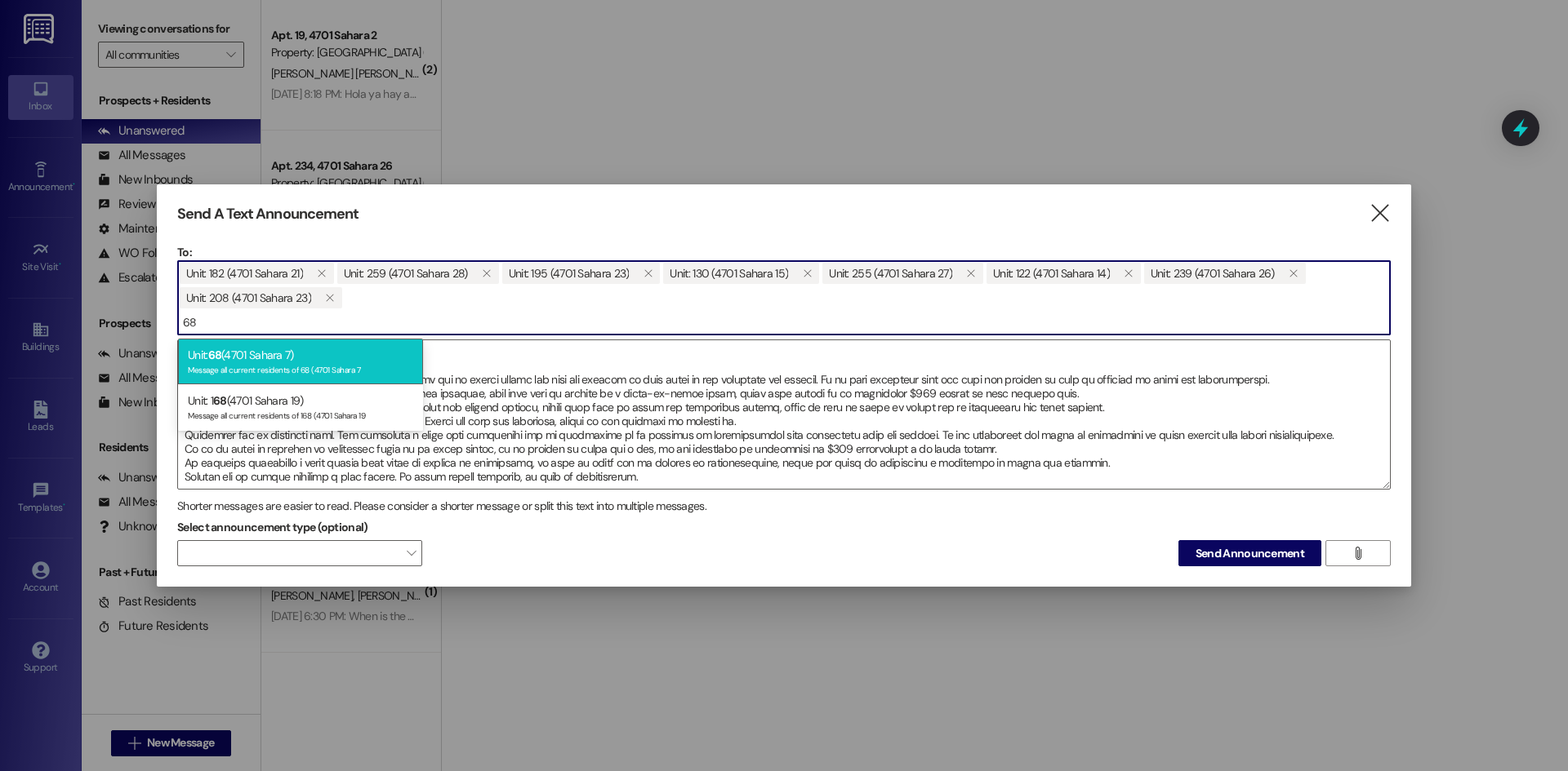
type input "68"
click at [270, 366] on div "Message all current residents of 68 (4701 Sahara 7" at bounding box center [300, 368] width 225 height 14
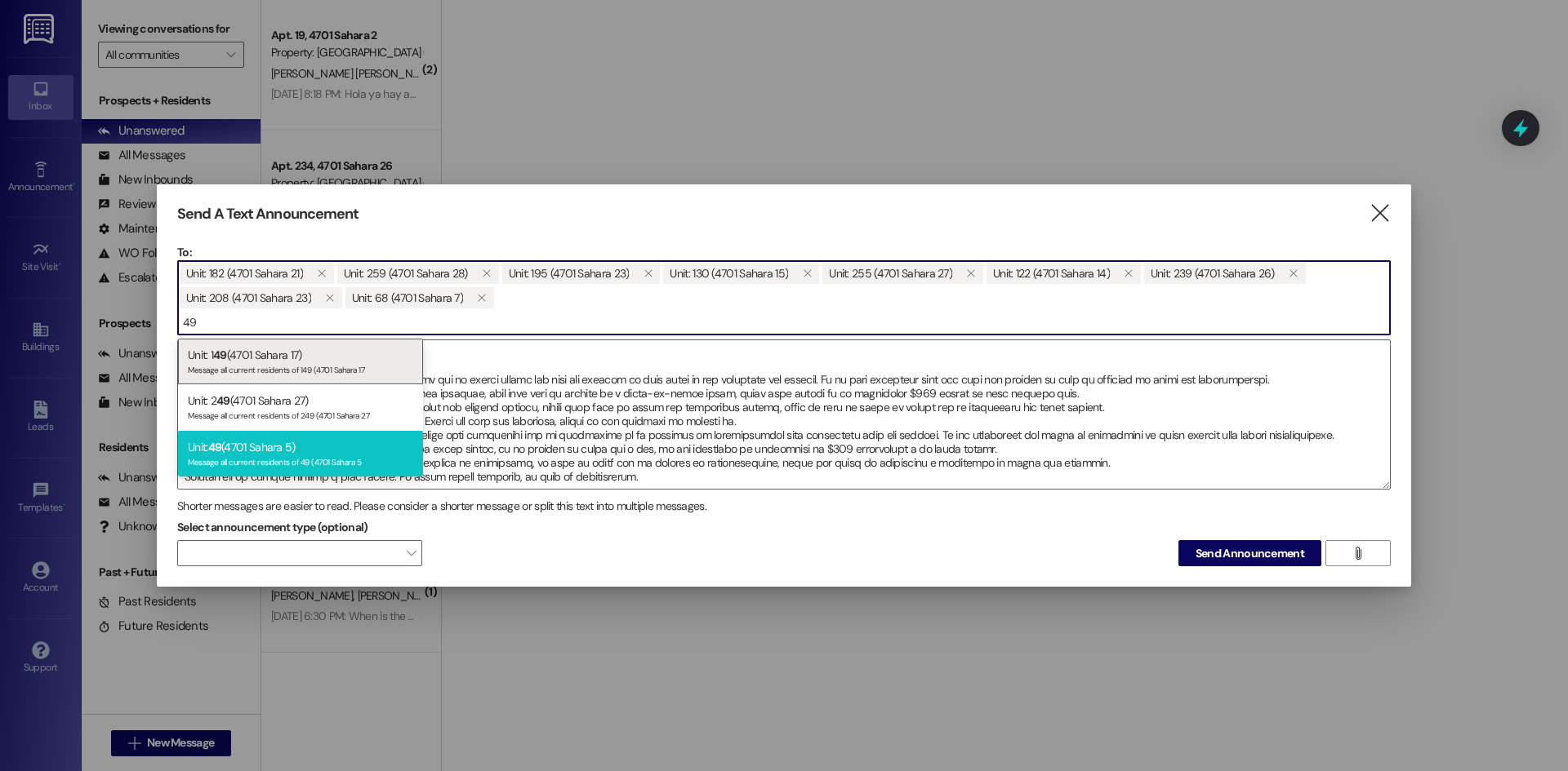
type input "49"
click at [271, 455] on div "Message all current residents of 49 (4701 Sahara 5" at bounding box center [300, 461] width 225 height 14
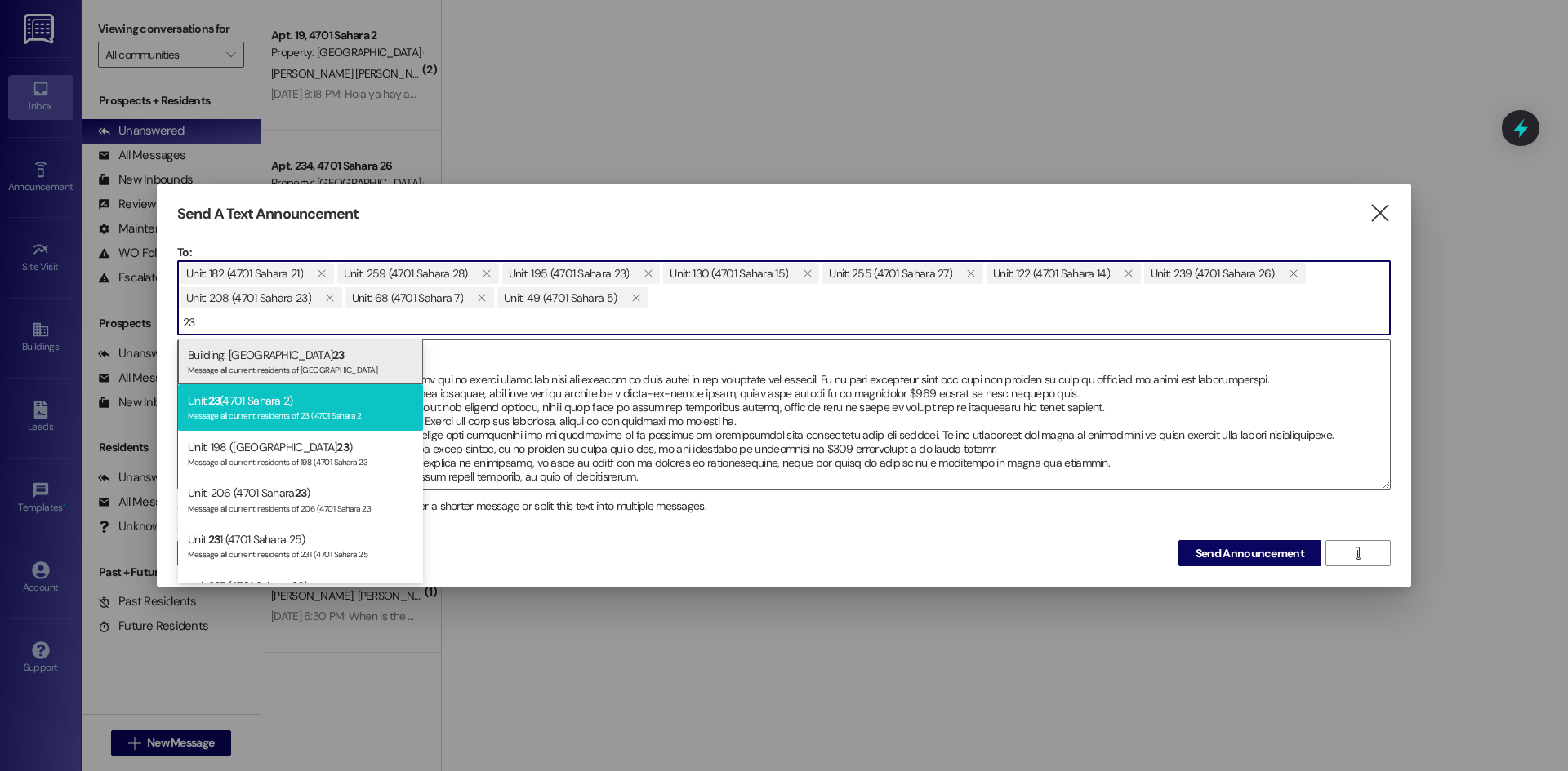
type input "23"
click at [350, 402] on div "Unit: 23 (4701 Sahara 2) Message all current residents of 23 ([GEOGRAPHIC_DATA]" at bounding box center [300, 407] width 245 height 46
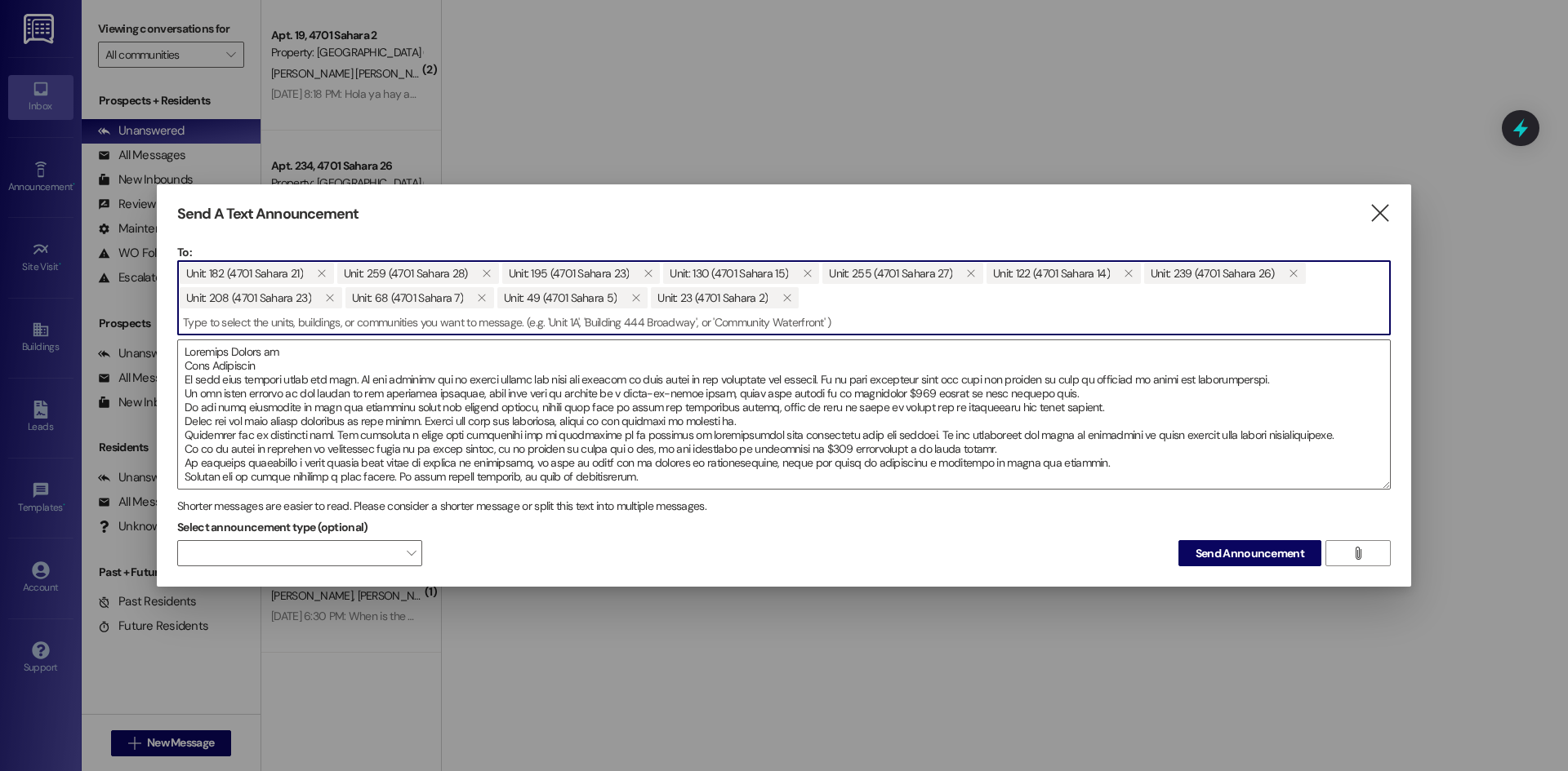
click at [218, 323] on input at bounding box center [784, 322] width 1212 height 25
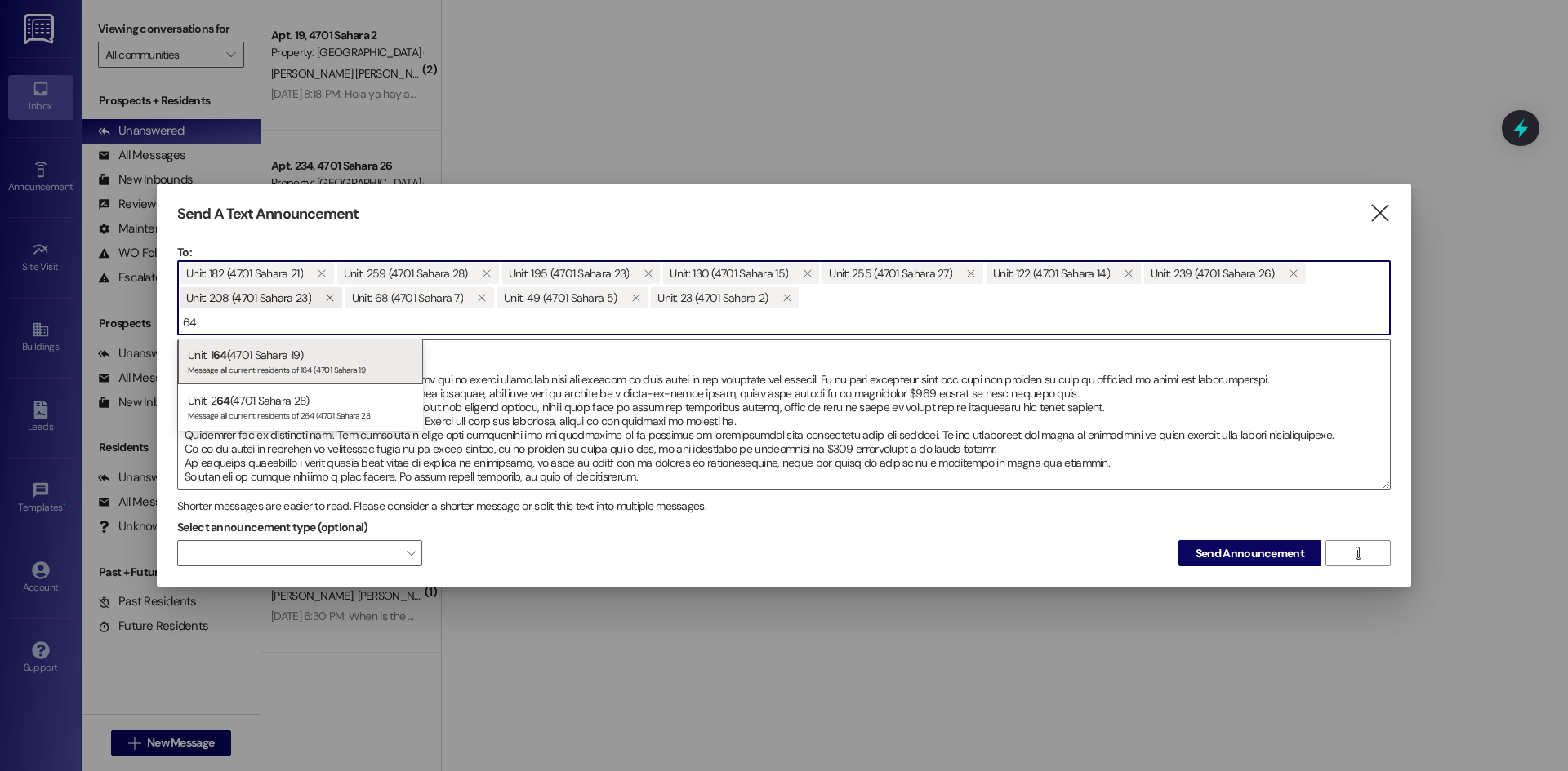
type input "6"
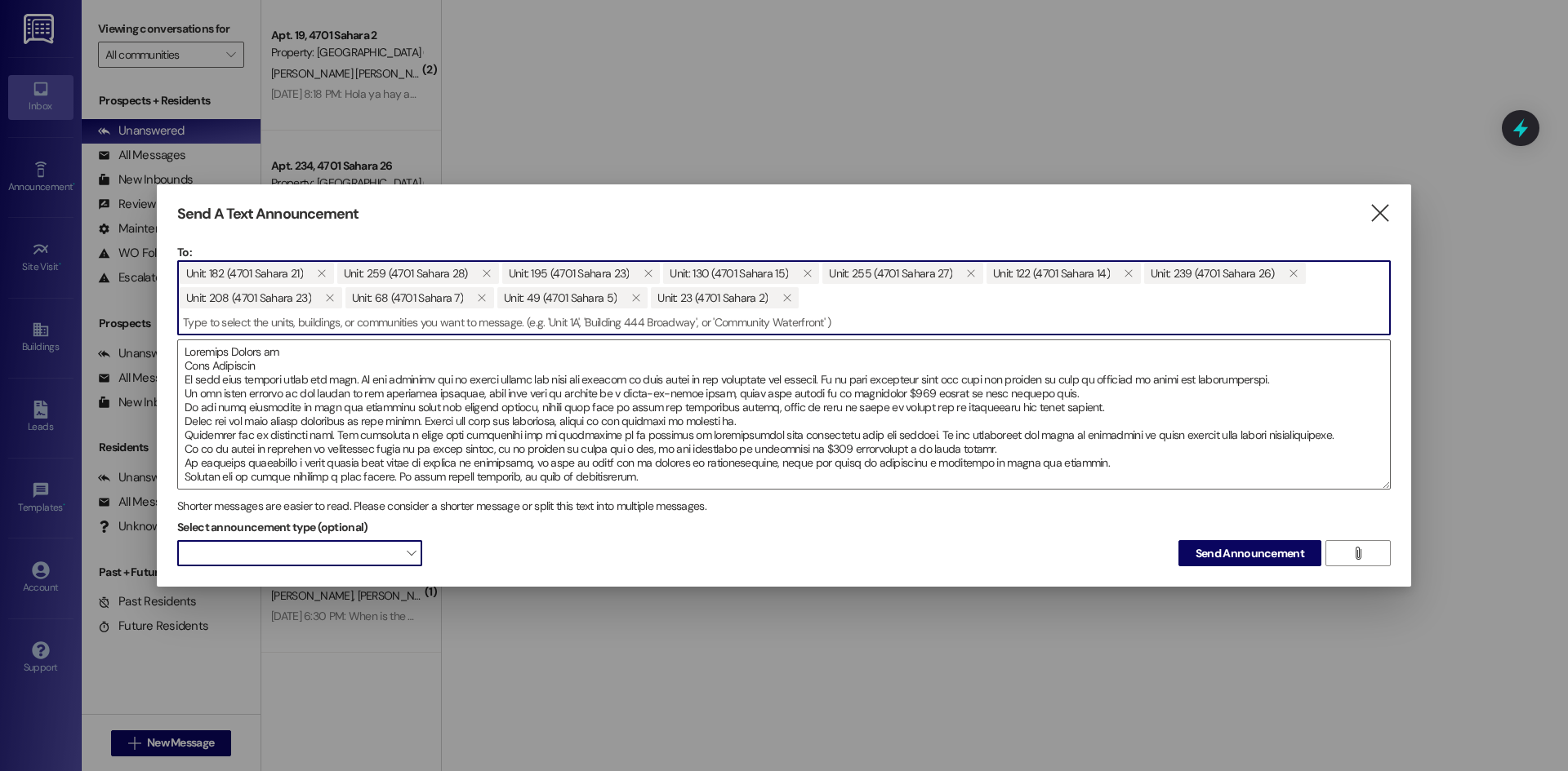
click at [413, 553] on span "" at bounding box center [411, 553] width 9 height 26
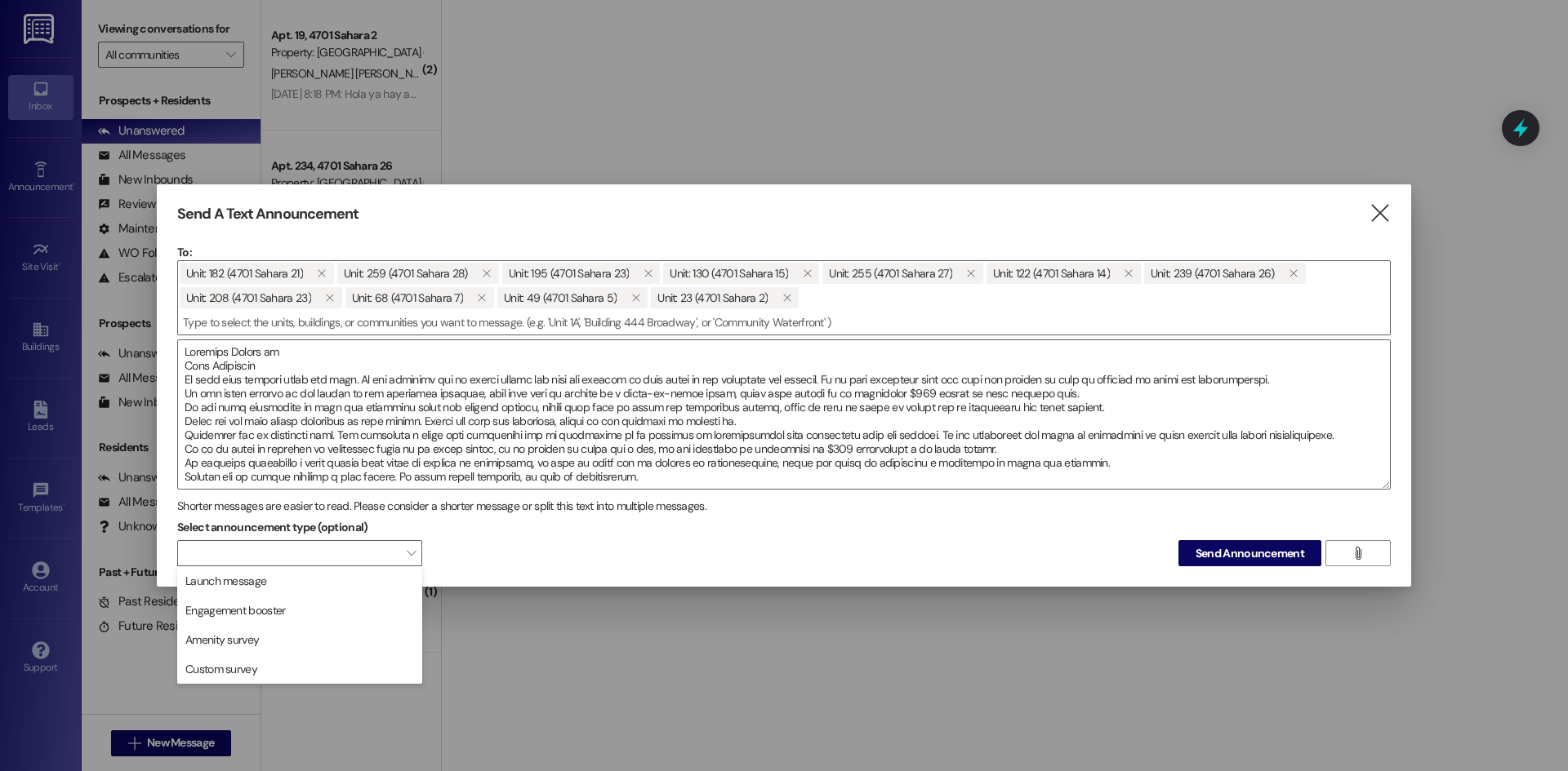
click at [493, 557] on div "Select announcement type (optional)  Send Announcement " at bounding box center [784, 541] width 1213 height 52
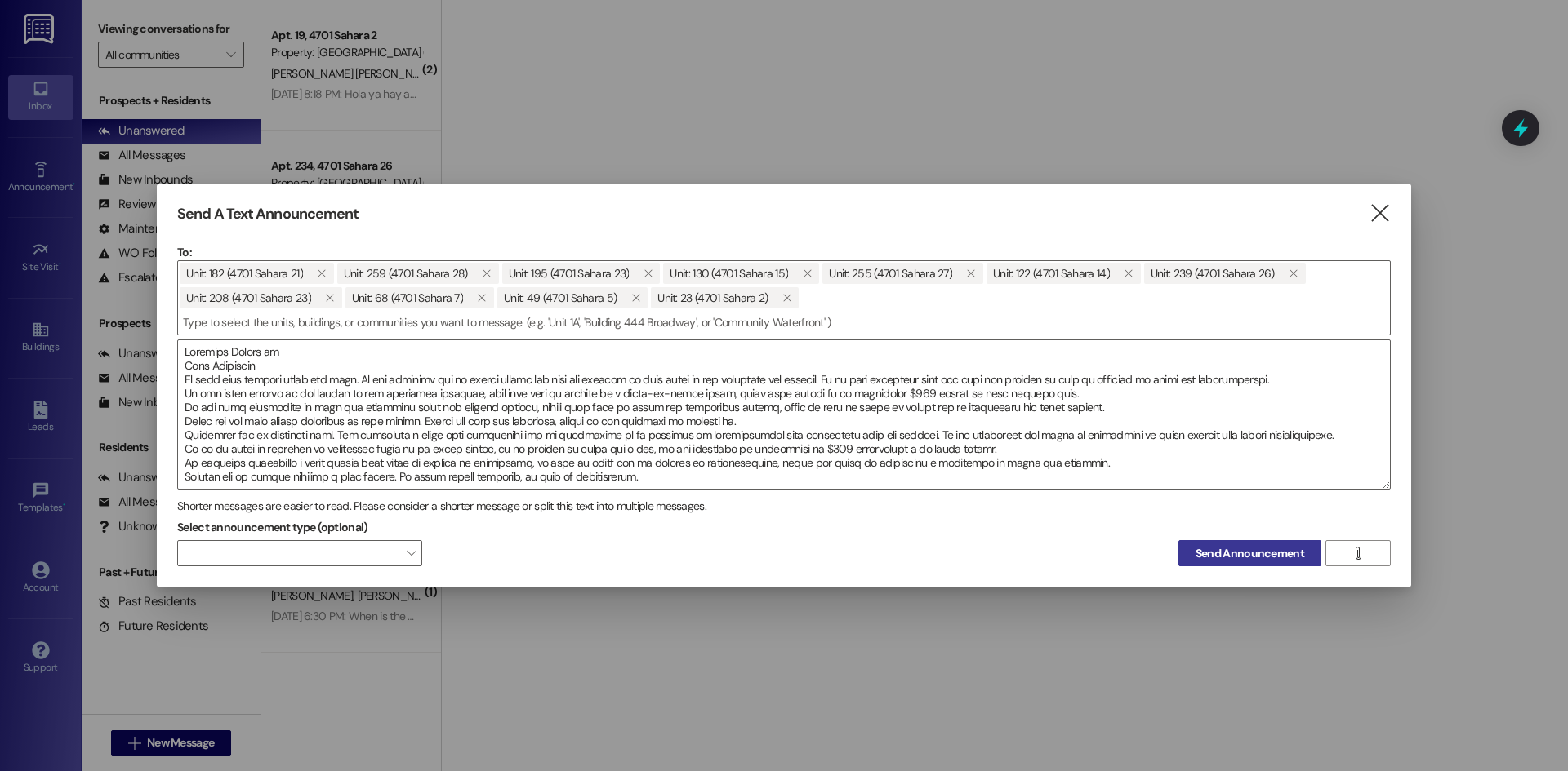
click at [1278, 555] on span "Send Announcement" at bounding box center [1249, 554] width 109 height 18
